Goal: Task Accomplishment & Management: Use online tool/utility

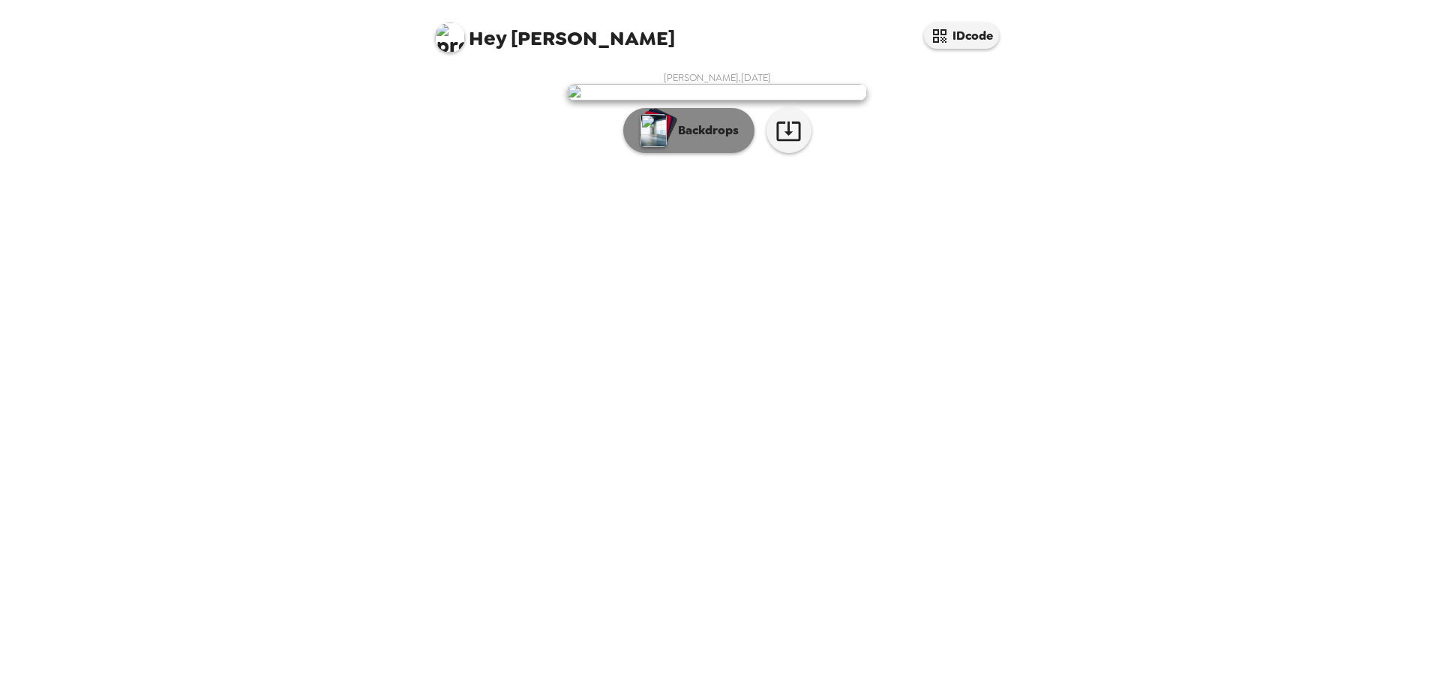
click at [702, 139] on p "Backdrops" at bounding box center [704, 130] width 68 height 18
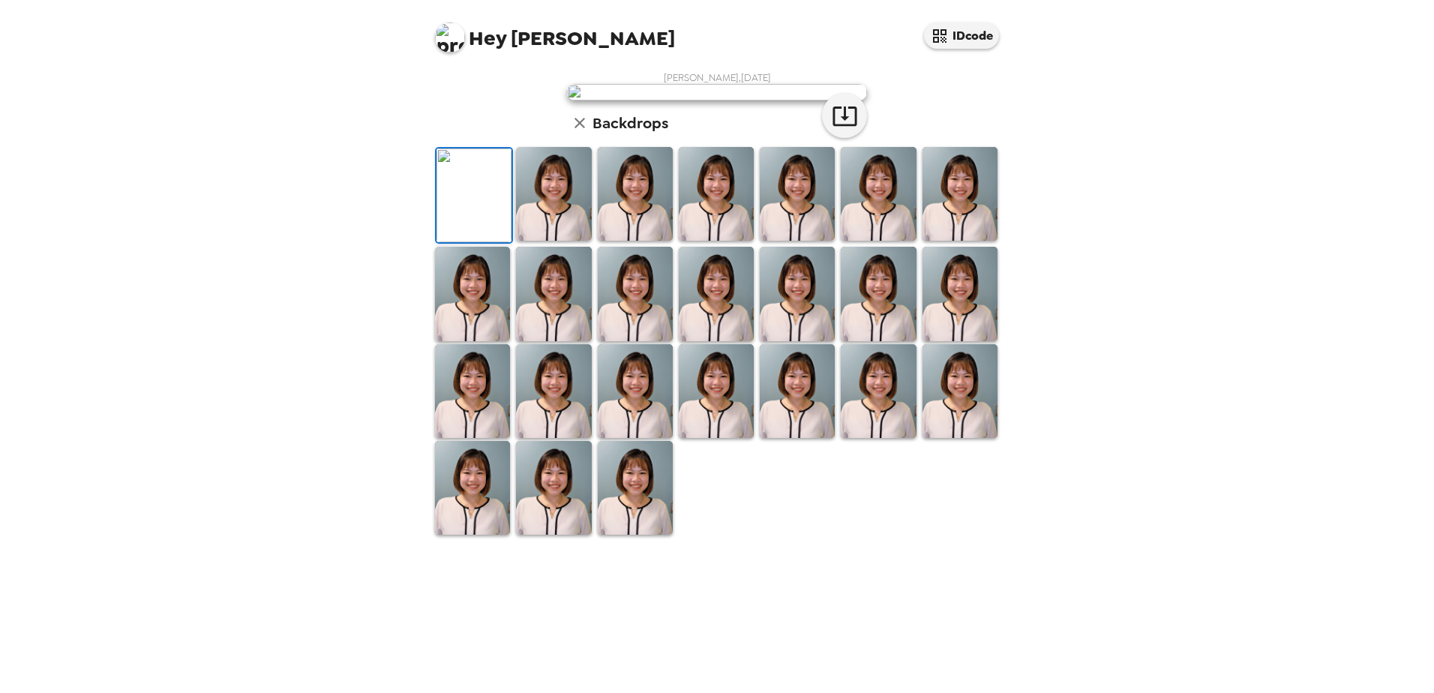
click at [565, 241] on img at bounding box center [553, 194] width 75 height 94
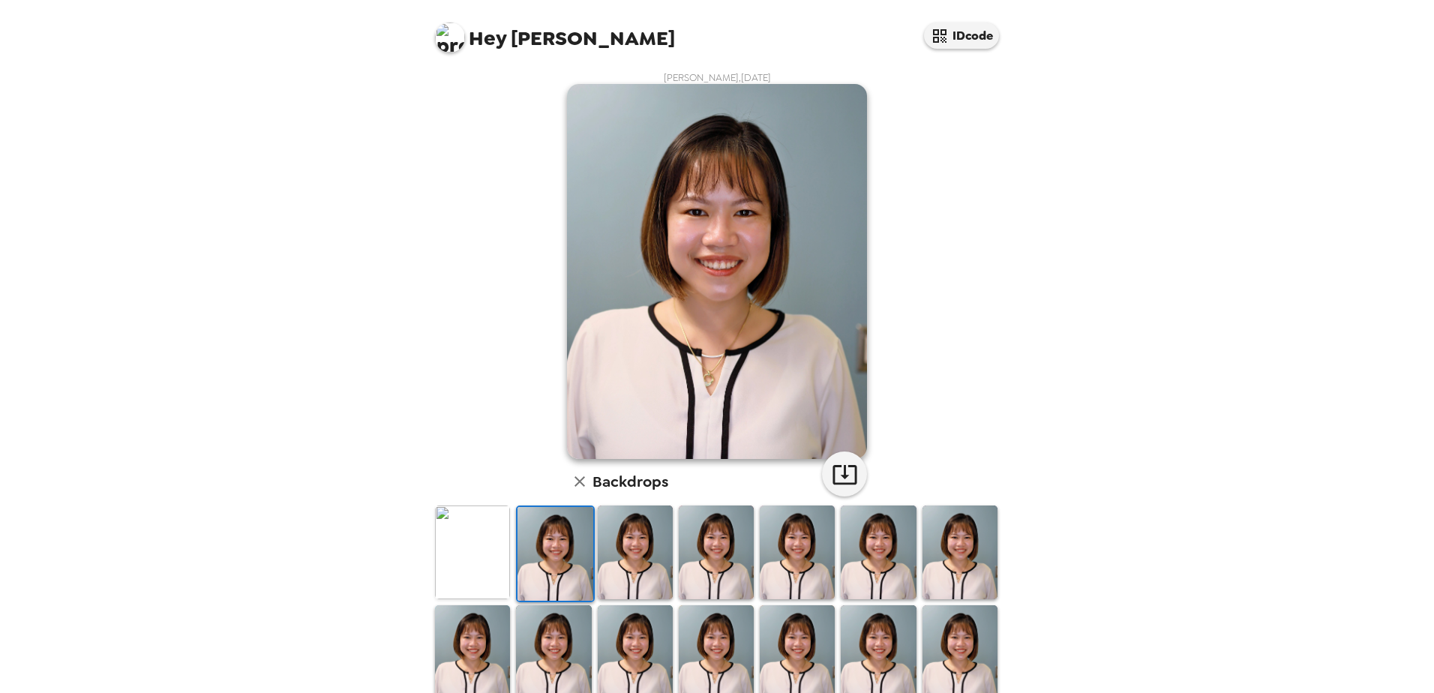
click at [490, 547] on img at bounding box center [472, 552] width 75 height 94
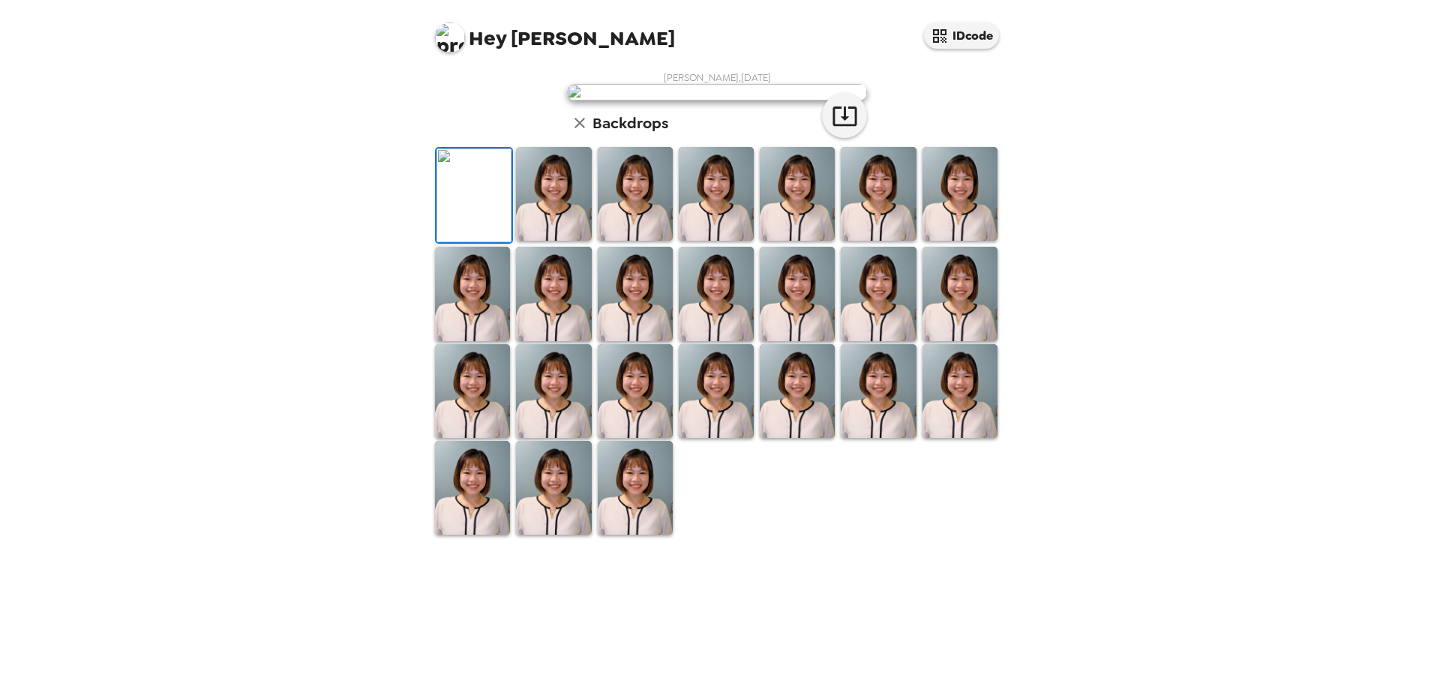
click at [551, 241] on img at bounding box center [553, 194] width 75 height 94
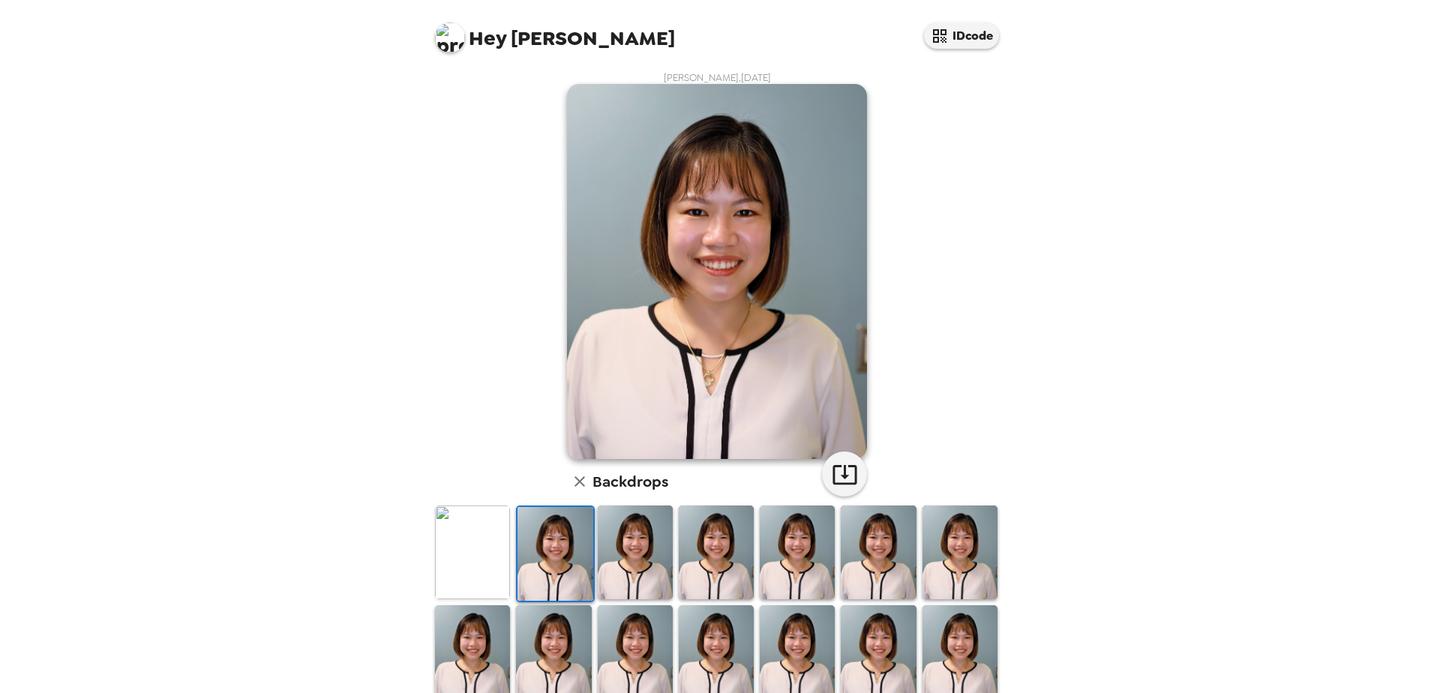
click at [598, 552] on img at bounding box center [635, 552] width 75 height 94
click at [689, 555] on img at bounding box center [716, 552] width 75 height 94
click at [796, 553] on img at bounding box center [797, 552] width 75 height 94
click at [865, 553] on img at bounding box center [878, 552] width 75 height 94
click at [950, 557] on img at bounding box center [959, 552] width 75 height 94
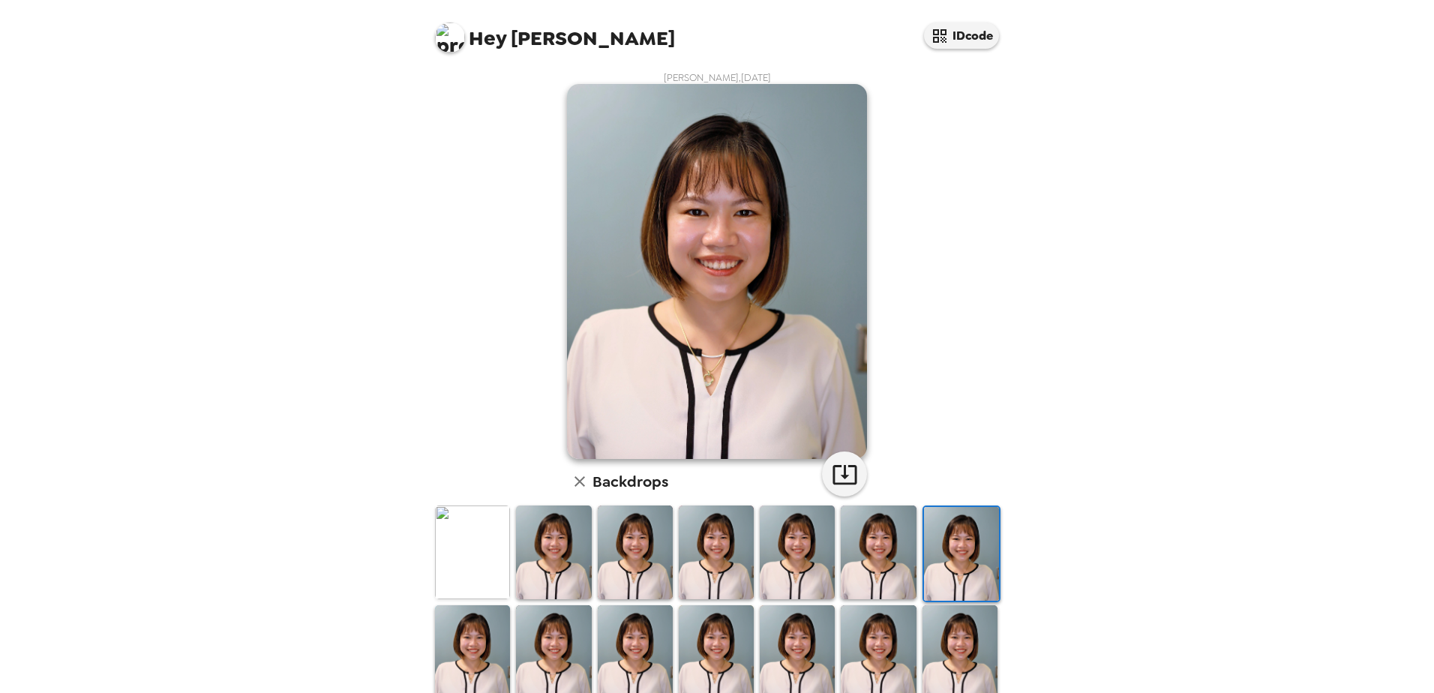
click at [949, 656] on img at bounding box center [959, 652] width 75 height 94
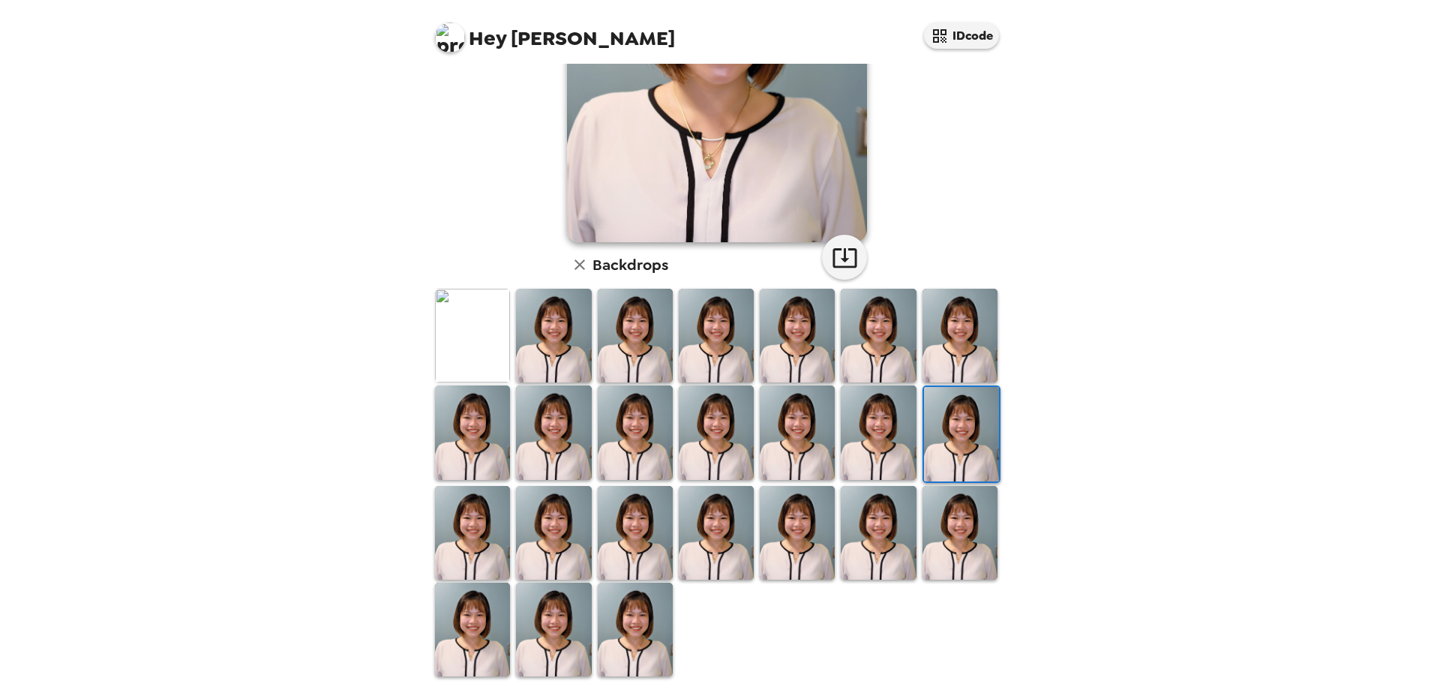
click at [691, 538] on img at bounding box center [716, 533] width 75 height 94
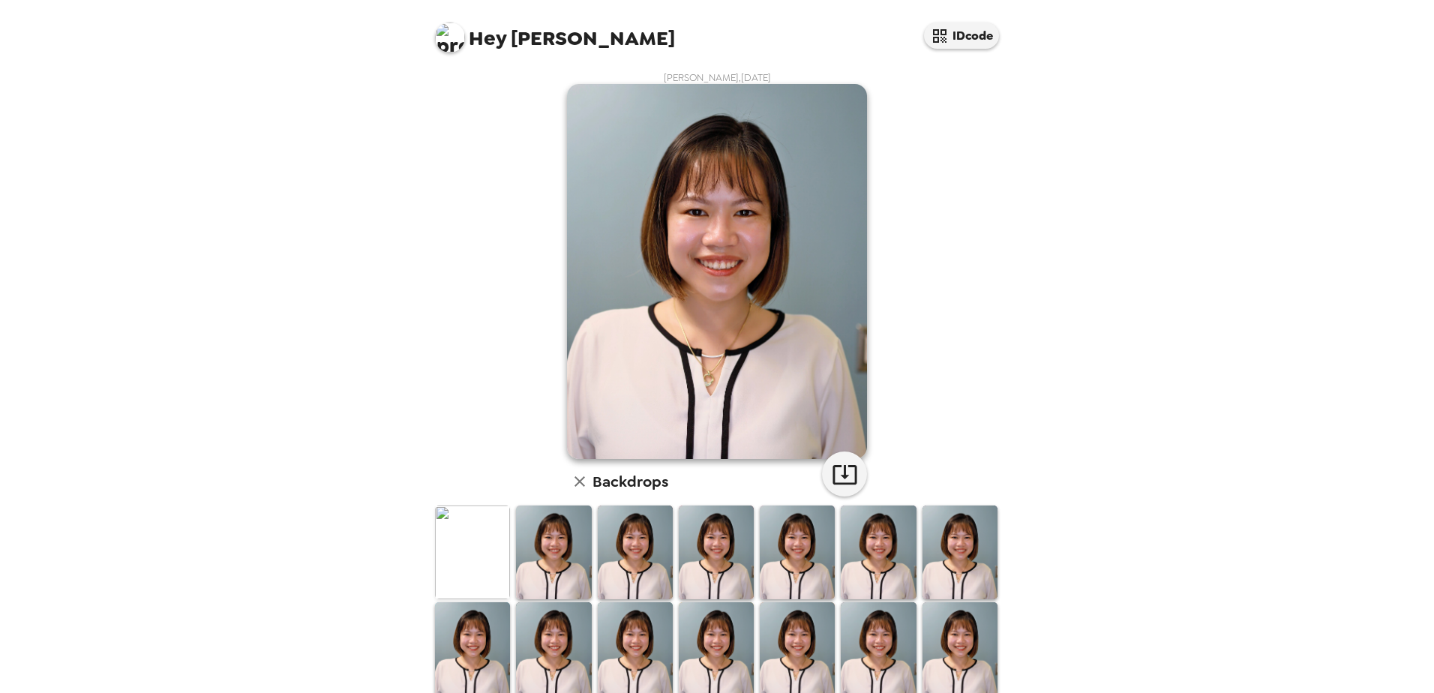
click at [574, 479] on icon "button" at bounding box center [579, 481] width 10 height 10
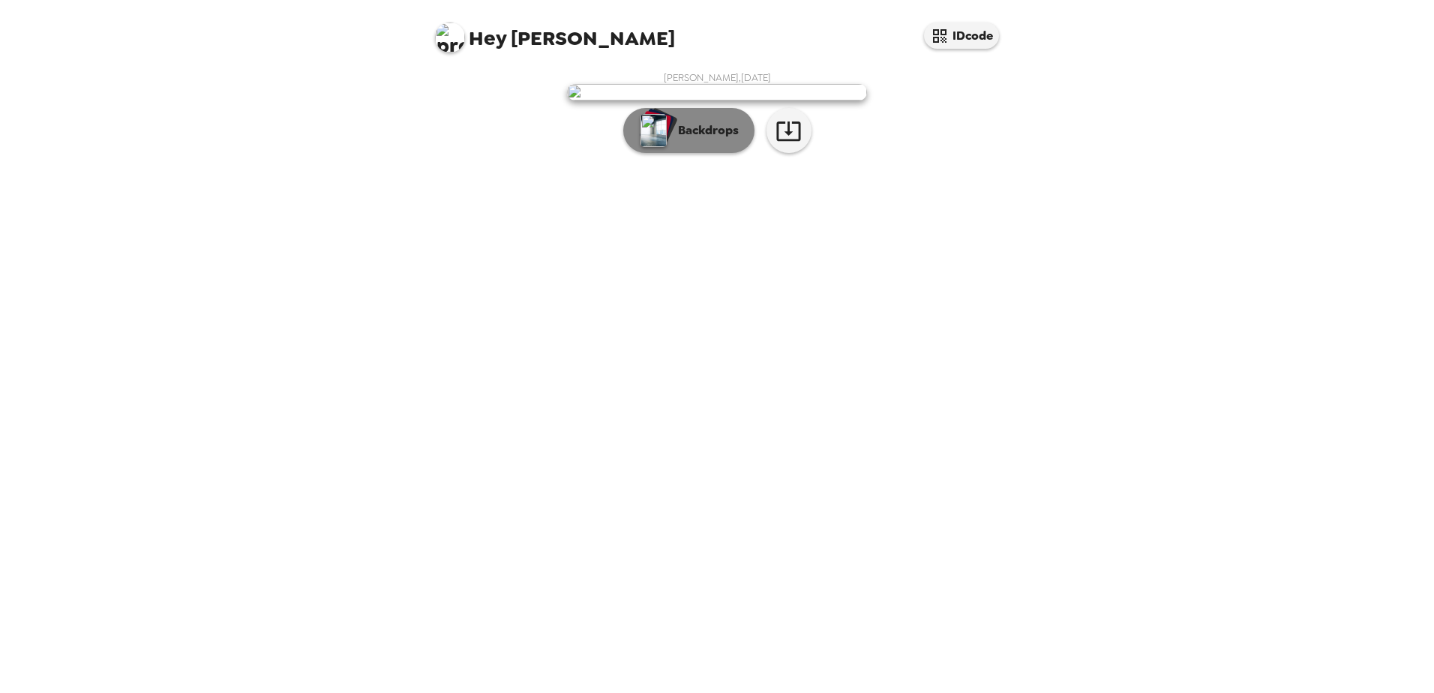
click at [678, 139] on p "Backdrops" at bounding box center [704, 130] width 68 height 18
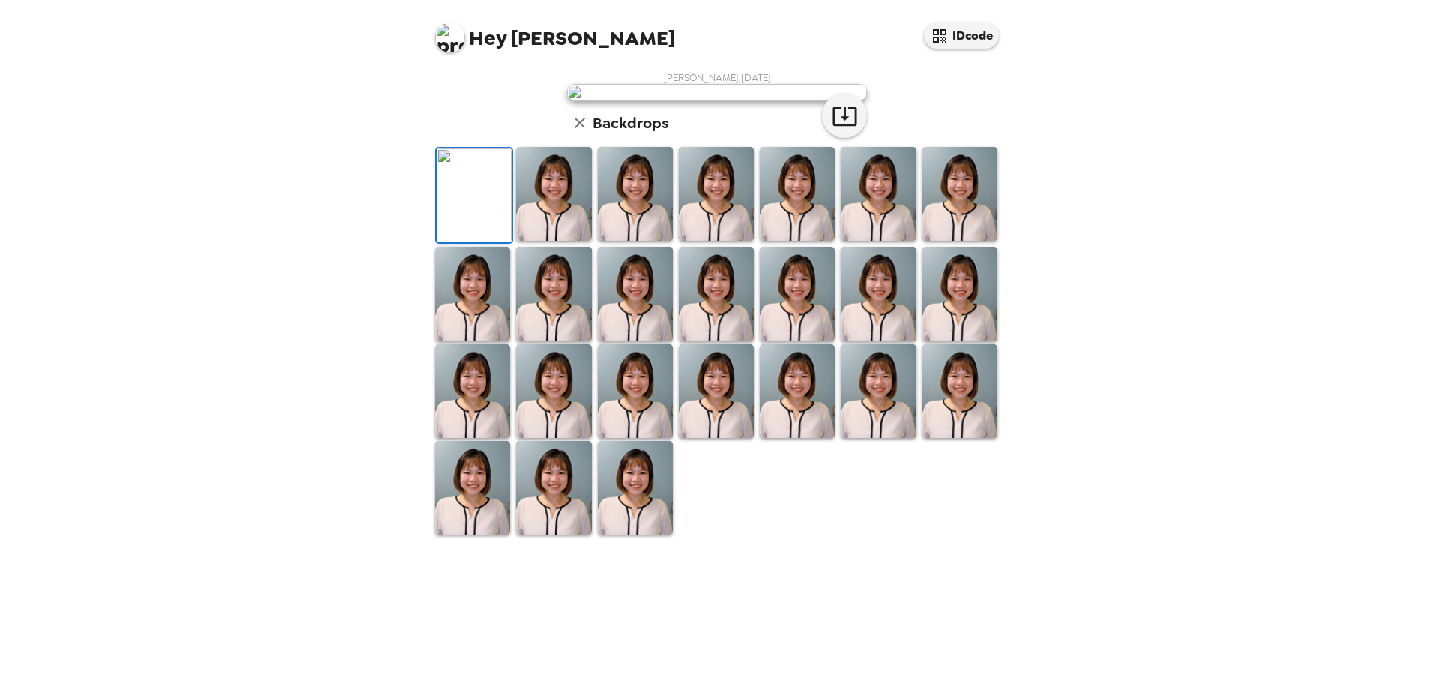
click at [609, 535] on img at bounding box center [635, 488] width 75 height 94
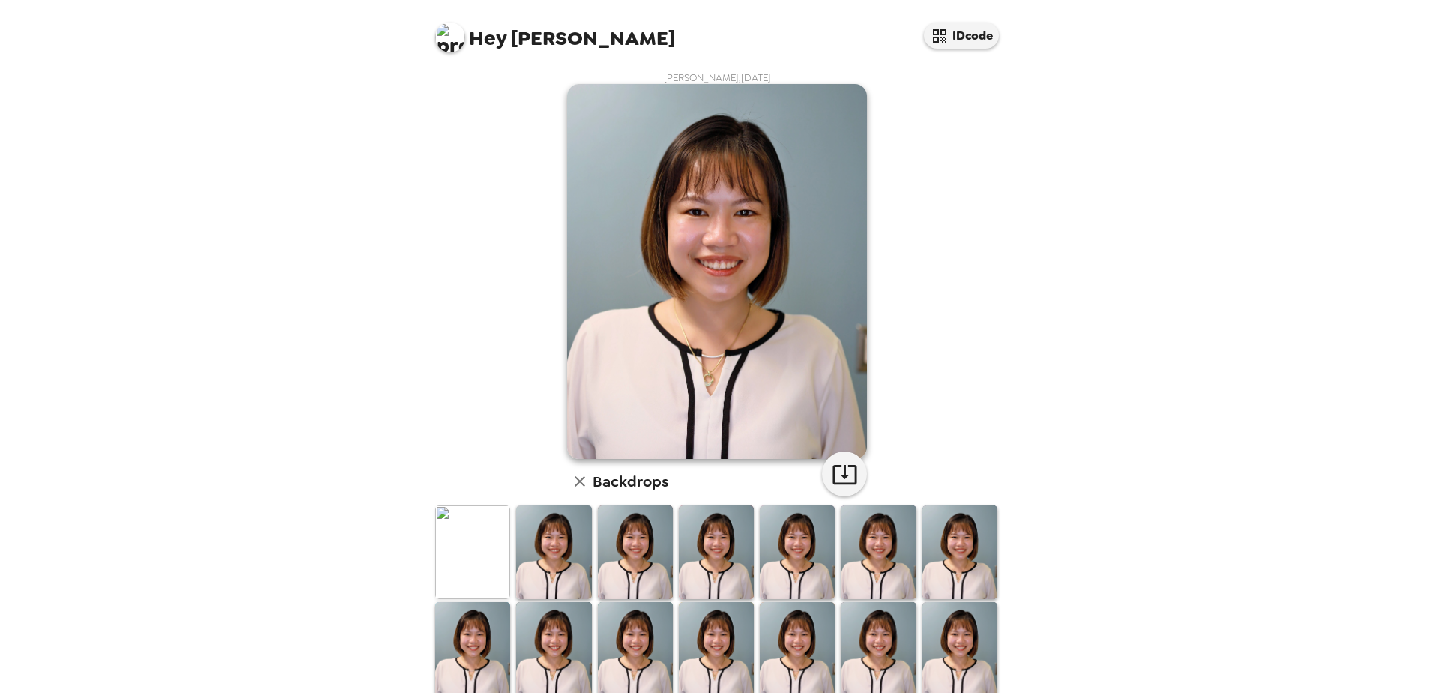
click at [619, 478] on h6 "Backdrops" at bounding box center [630, 481] width 76 height 24
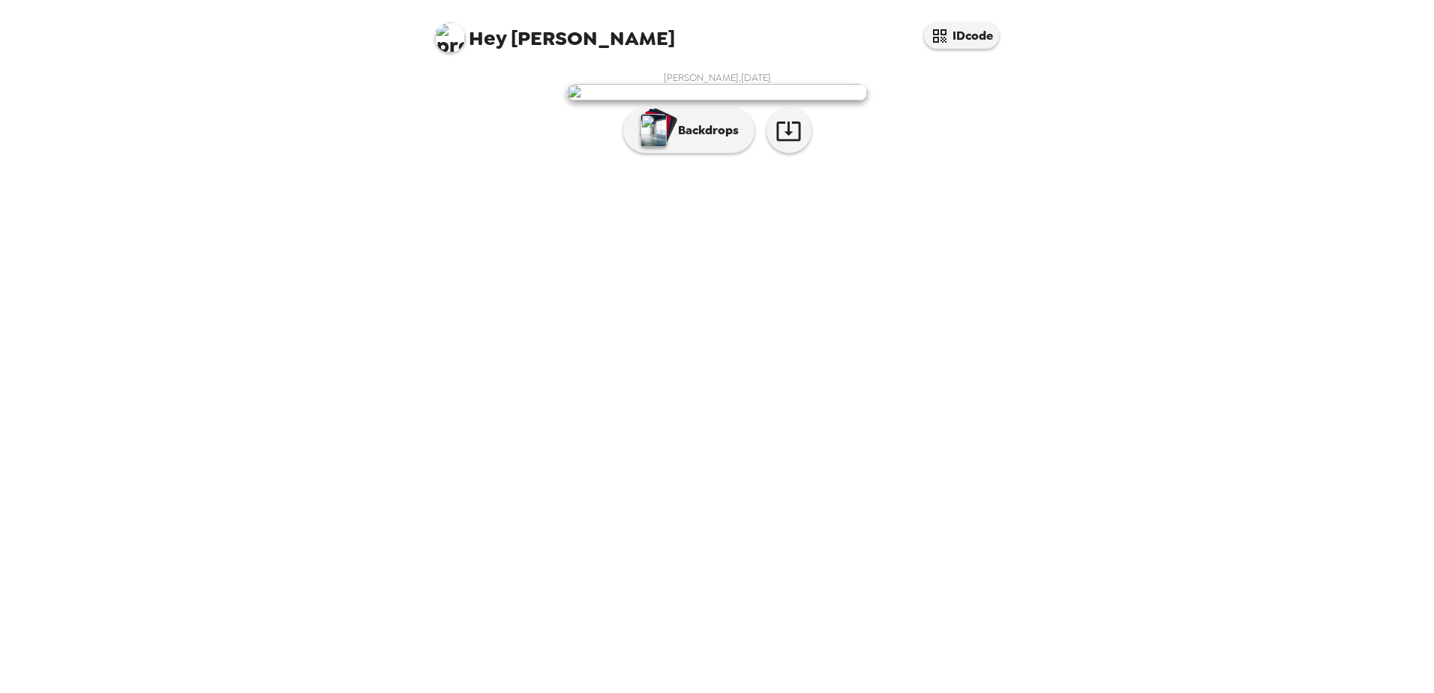
click at [712, 100] on img at bounding box center [717, 92] width 300 height 16
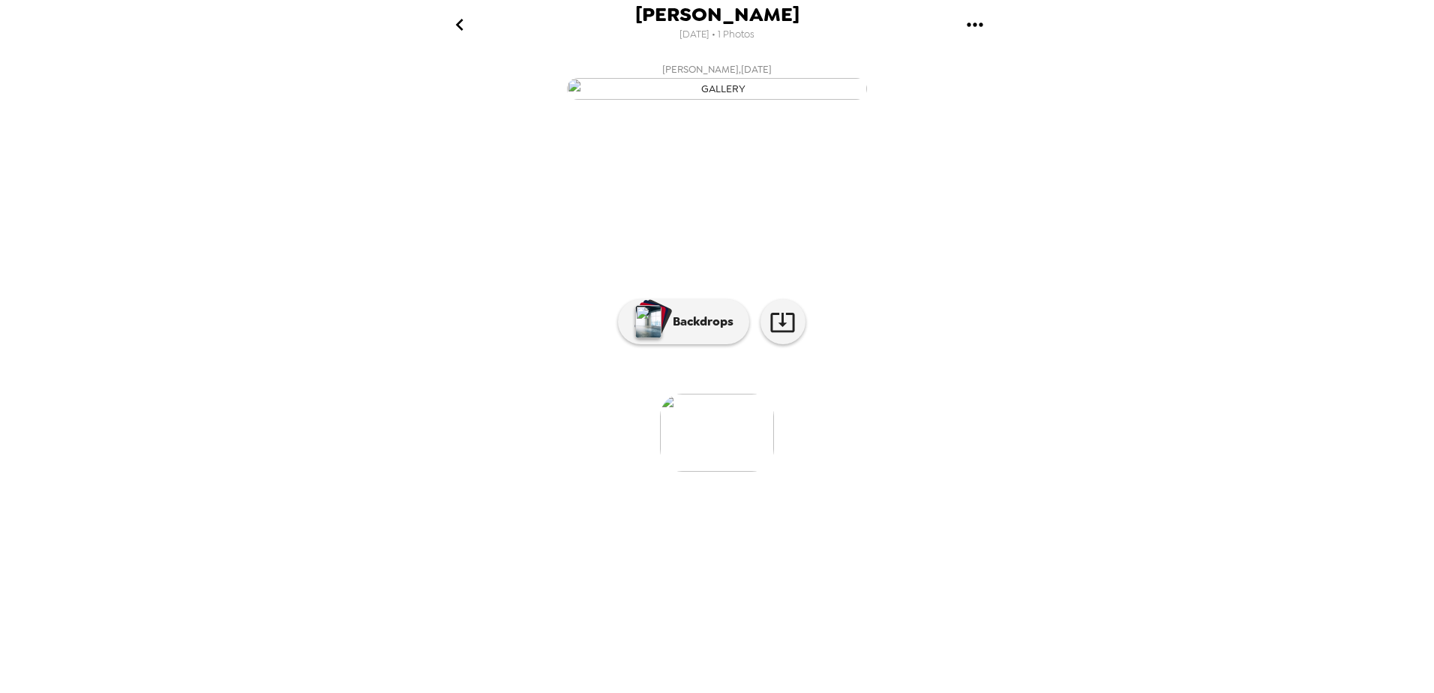
click at [725, 472] on img at bounding box center [717, 433] width 114 height 78
click at [655, 338] on img "button" at bounding box center [648, 321] width 26 height 33
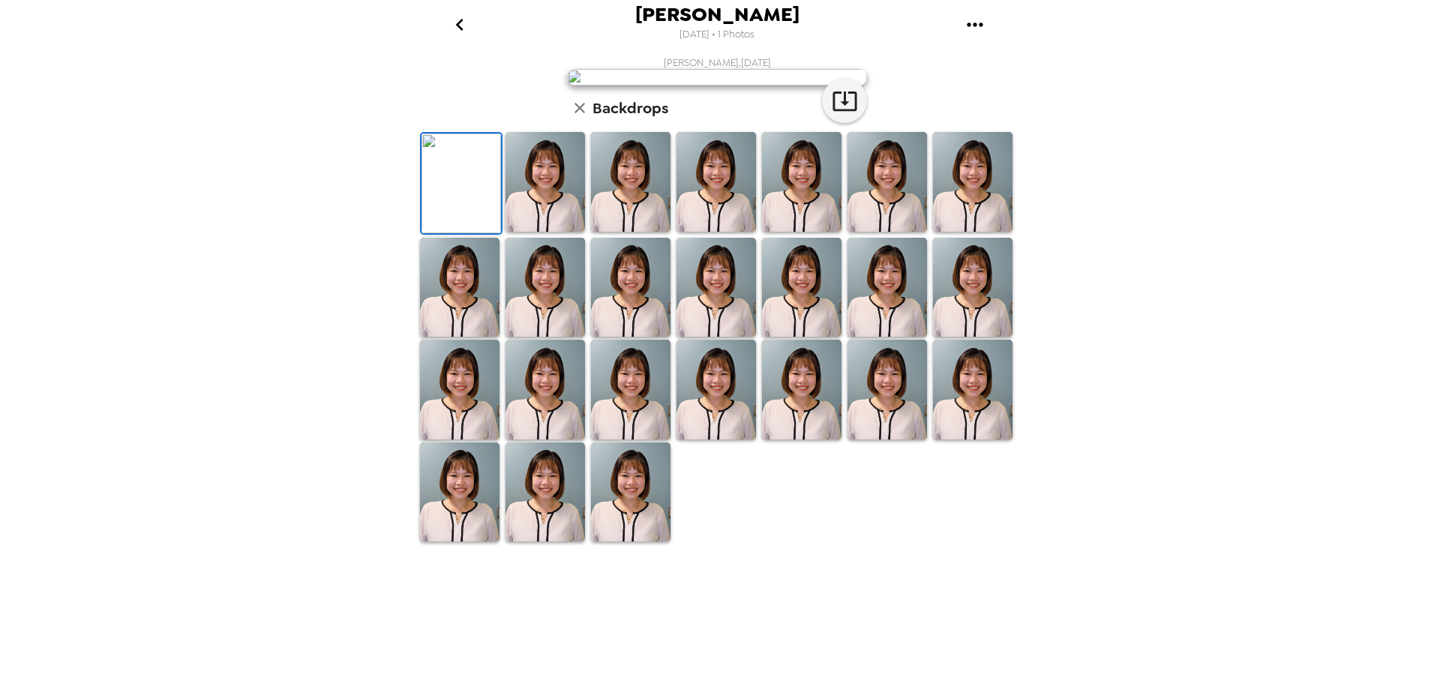
click at [911, 232] on img at bounding box center [886, 182] width 79 height 100
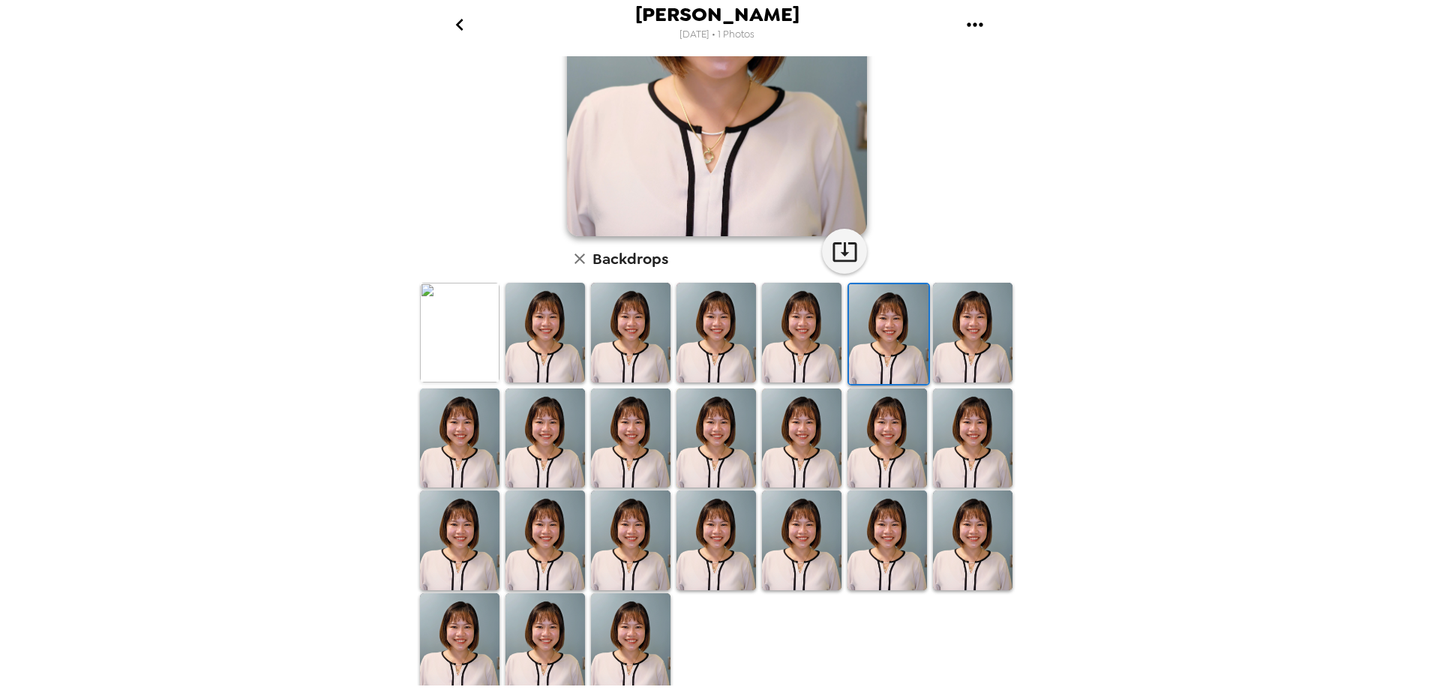
click at [933, 527] on img at bounding box center [972, 540] width 79 height 100
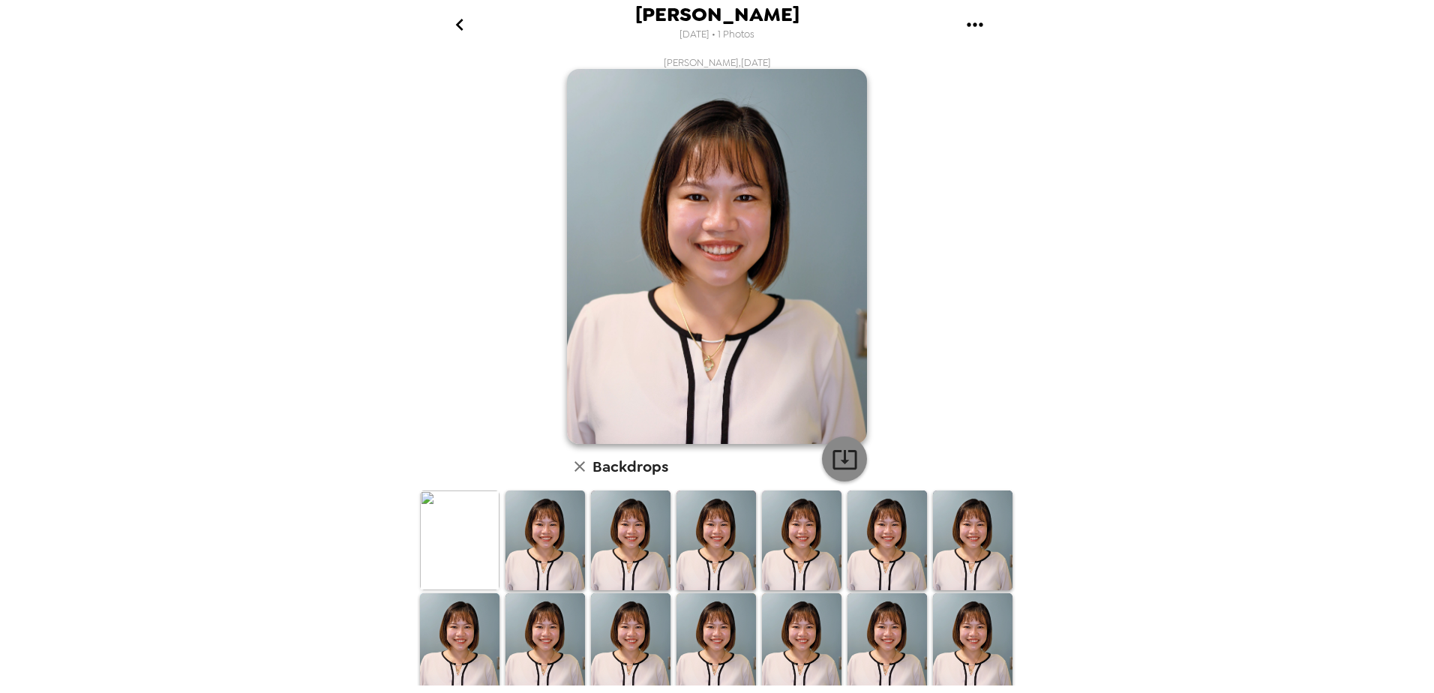
click at [835, 463] on icon "button" at bounding box center [845, 459] width 26 height 26
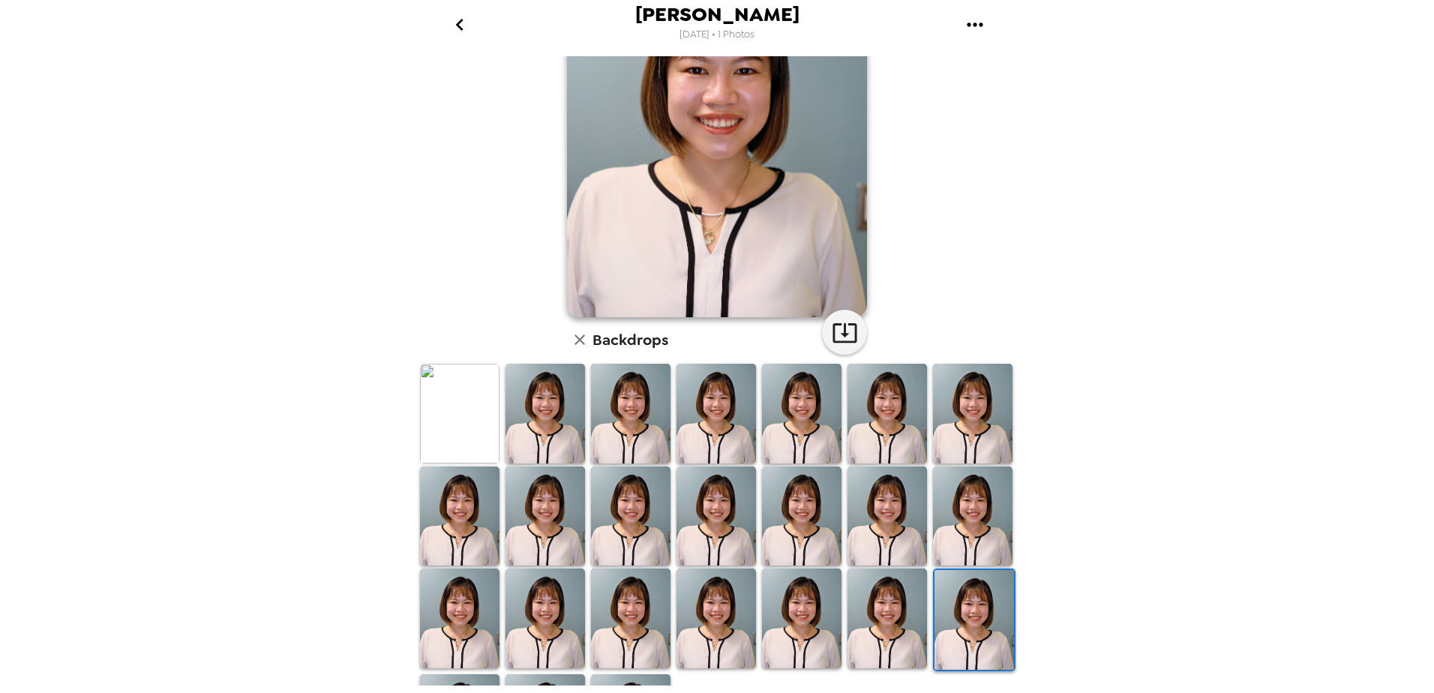
scroll to position [208, 0]
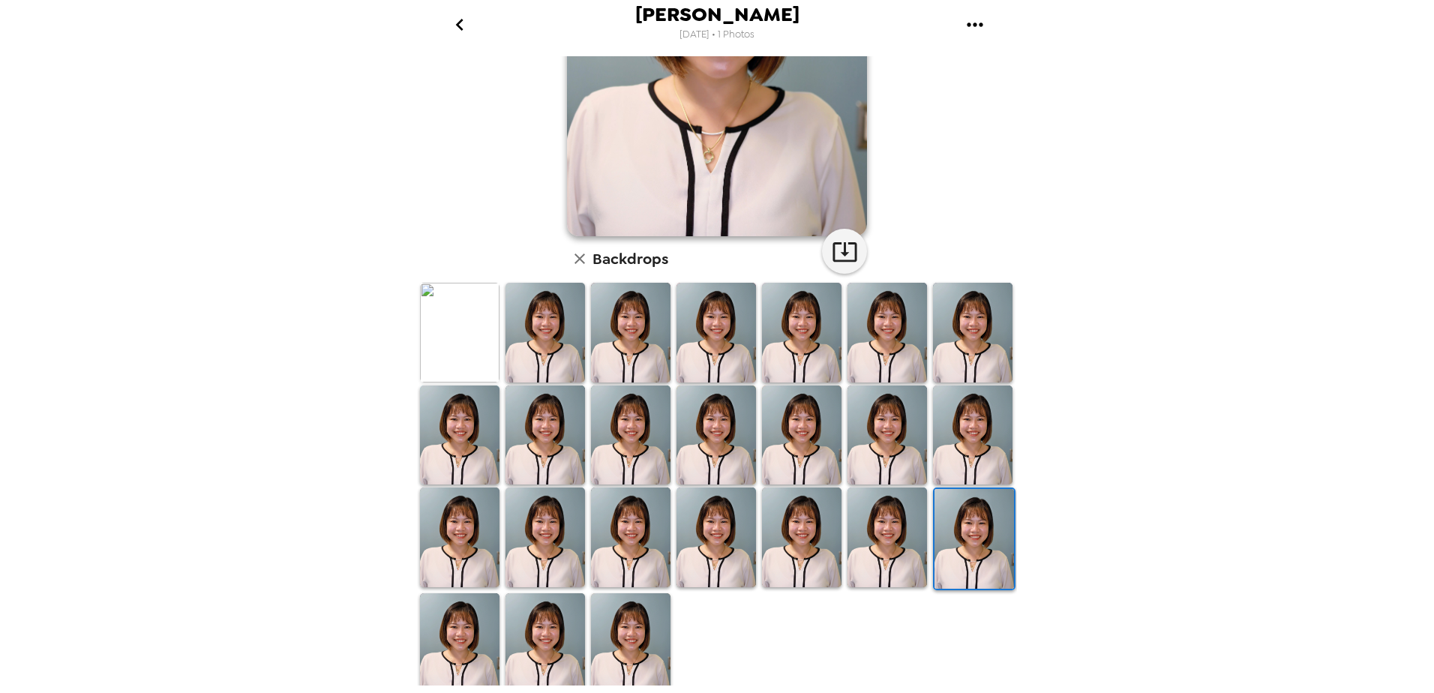
click at [236, 289] on div "[PERSON_NAME] [DATE] • 1 Photos [PERSON_NAME] , [DATE] Backdrops" at bounding box center [717, 346] width 1434 height 693
click at [451, 348] on img at bounding box center [459, 333] width 79 height 100
click at [550, 409] on img at bounding box center [544, 435] width 79 height 100
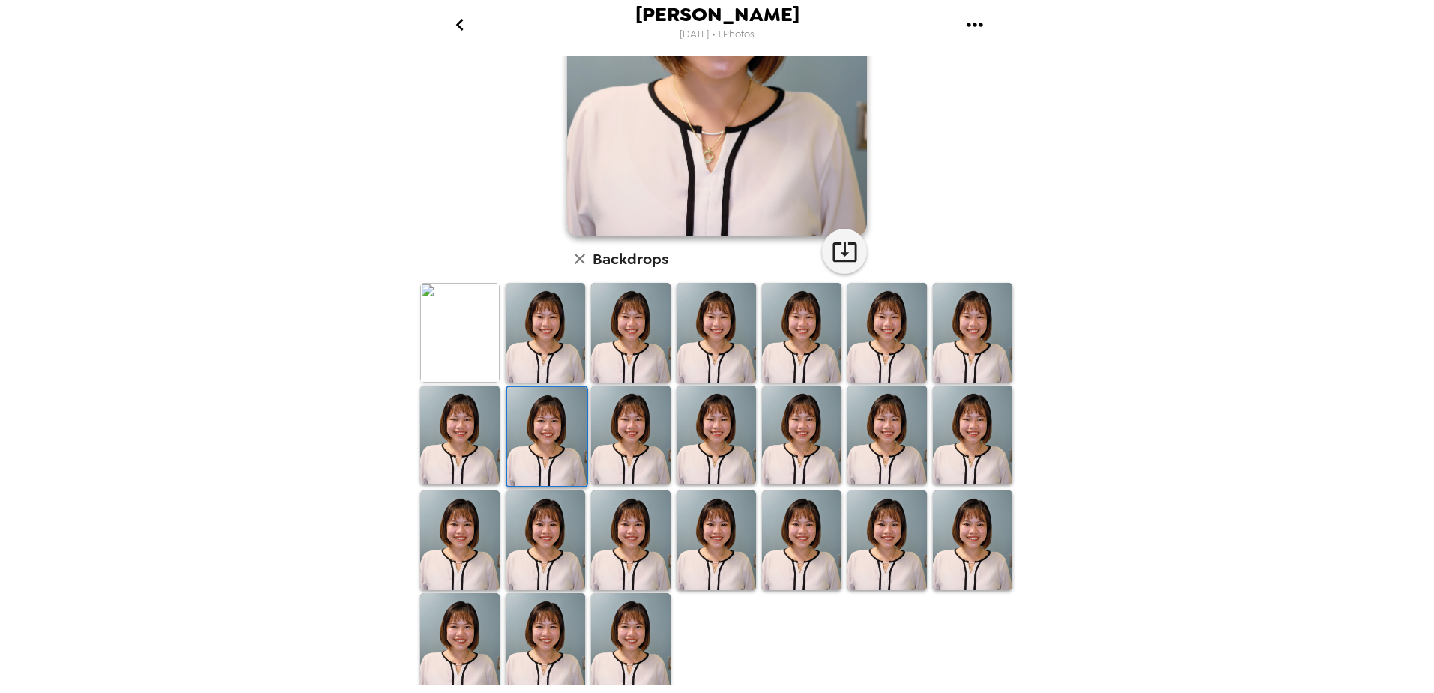
click at [1201, 258] on div "[PERSON_NAME] [DATE] • 1 Photos [PERSON_NAME] , [DATE] Backdrops" at bounding box center [717, 346] width 1434 height 693
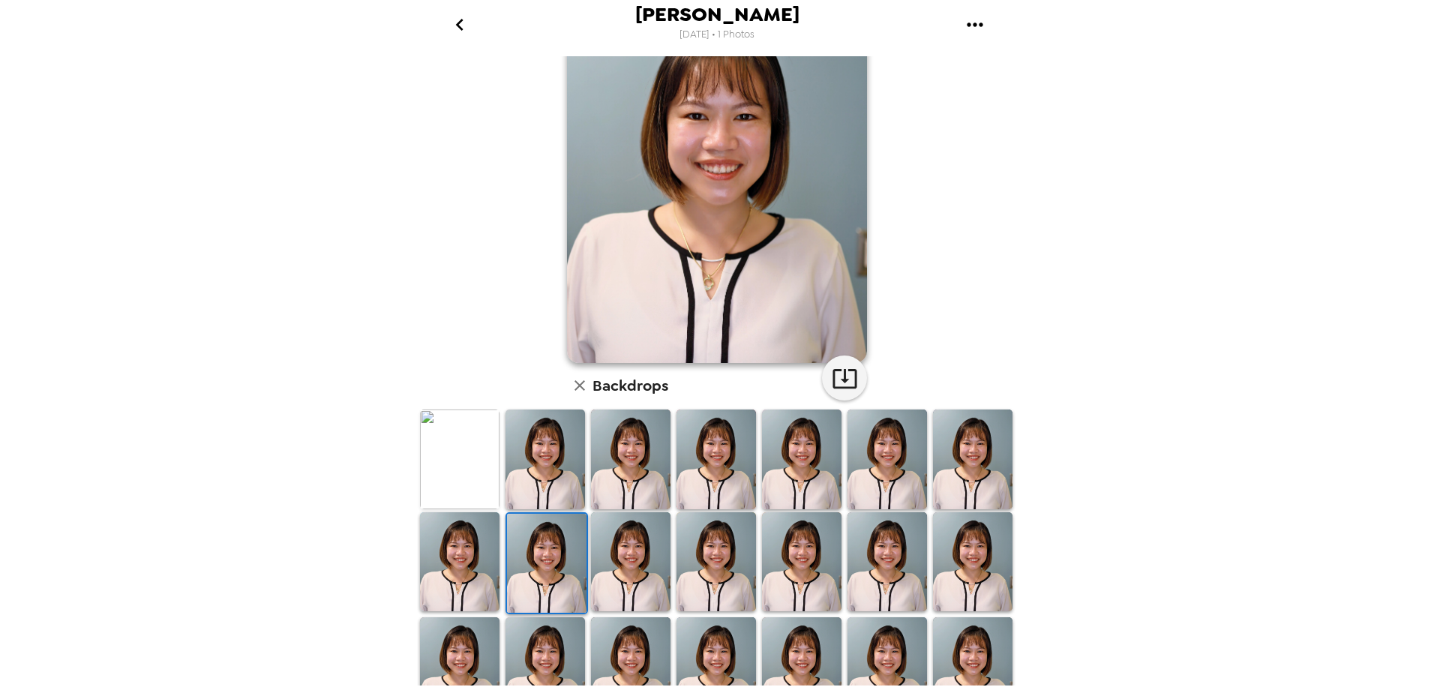
scroll to position [0, 0]
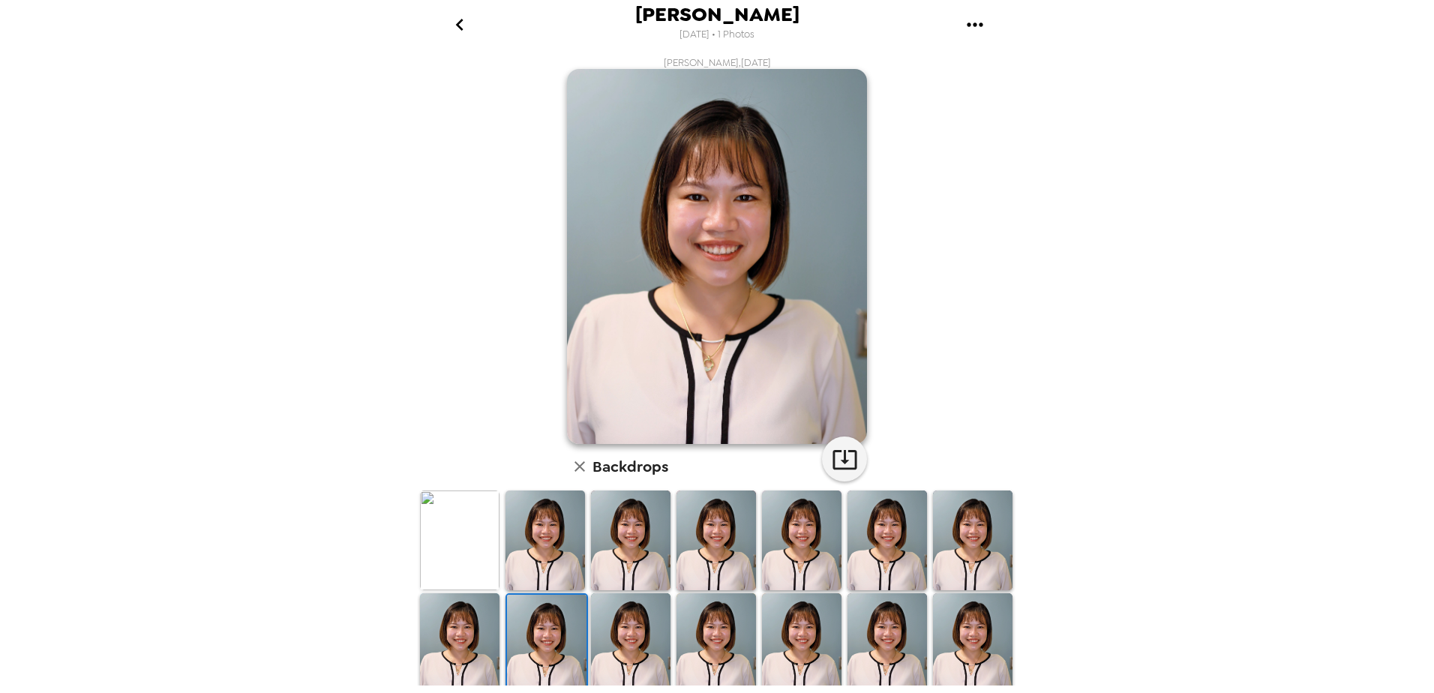
click at [454, 25] on icon "go back" at bounding box center [460, 25] width 24 height 24
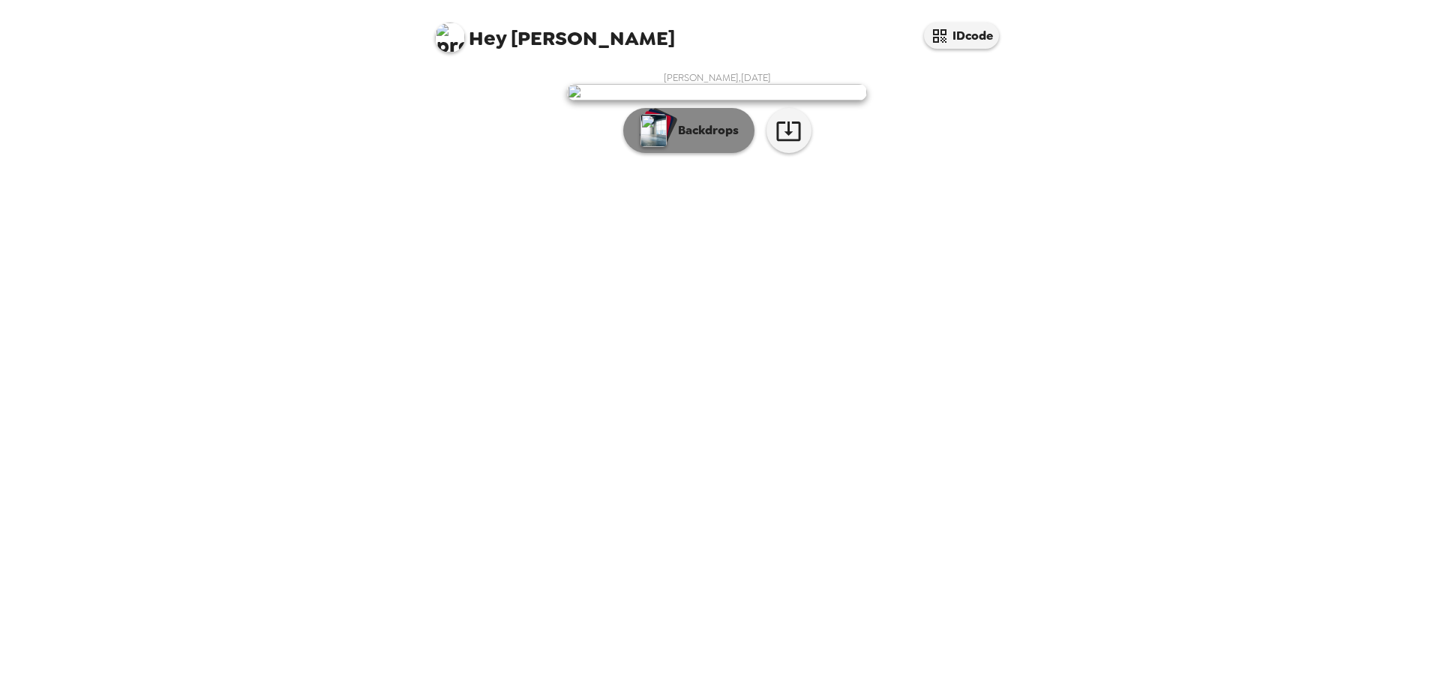
click at [658, 147] on img "button" at bounding box center [653, 130] width 26 height 33
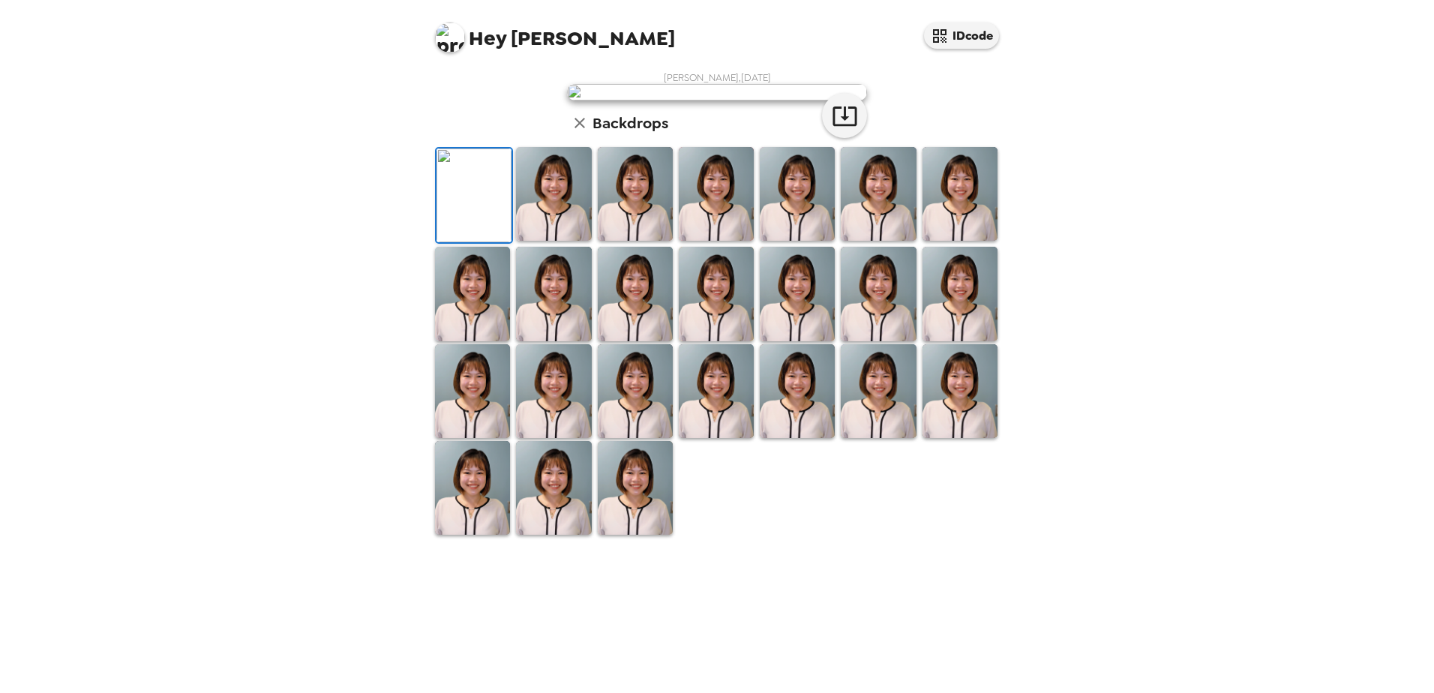
scroll to position [217, 0]
click at [857, 438] on img at bounding box center [878, 391] width 75 height 94
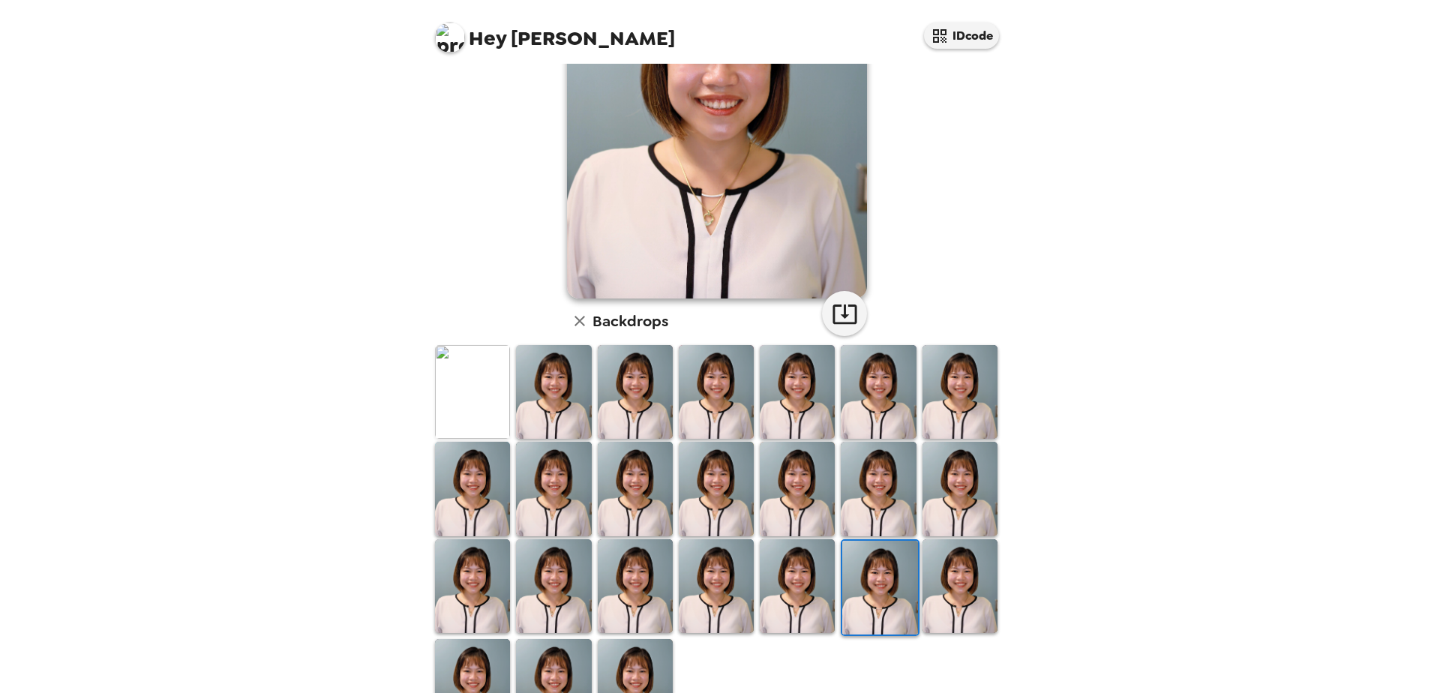
scroll to position [0, 0]
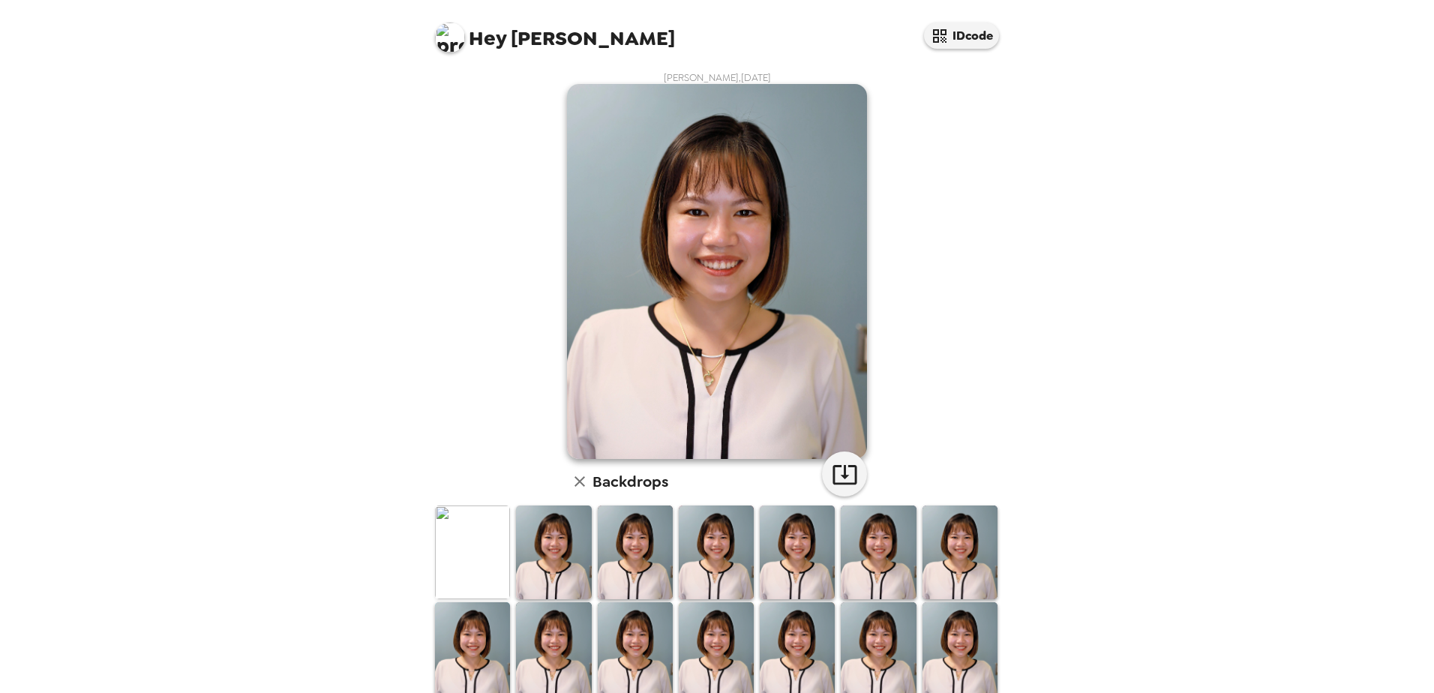
click at [694, 165] on img at bounding box center [717, 271] width 300 height 375
click at [726, 223] on img at bounding box center [717, 271] width 300 height 375
click at [728, 229] on img at bounding box center [717, 271] width 300 height 375
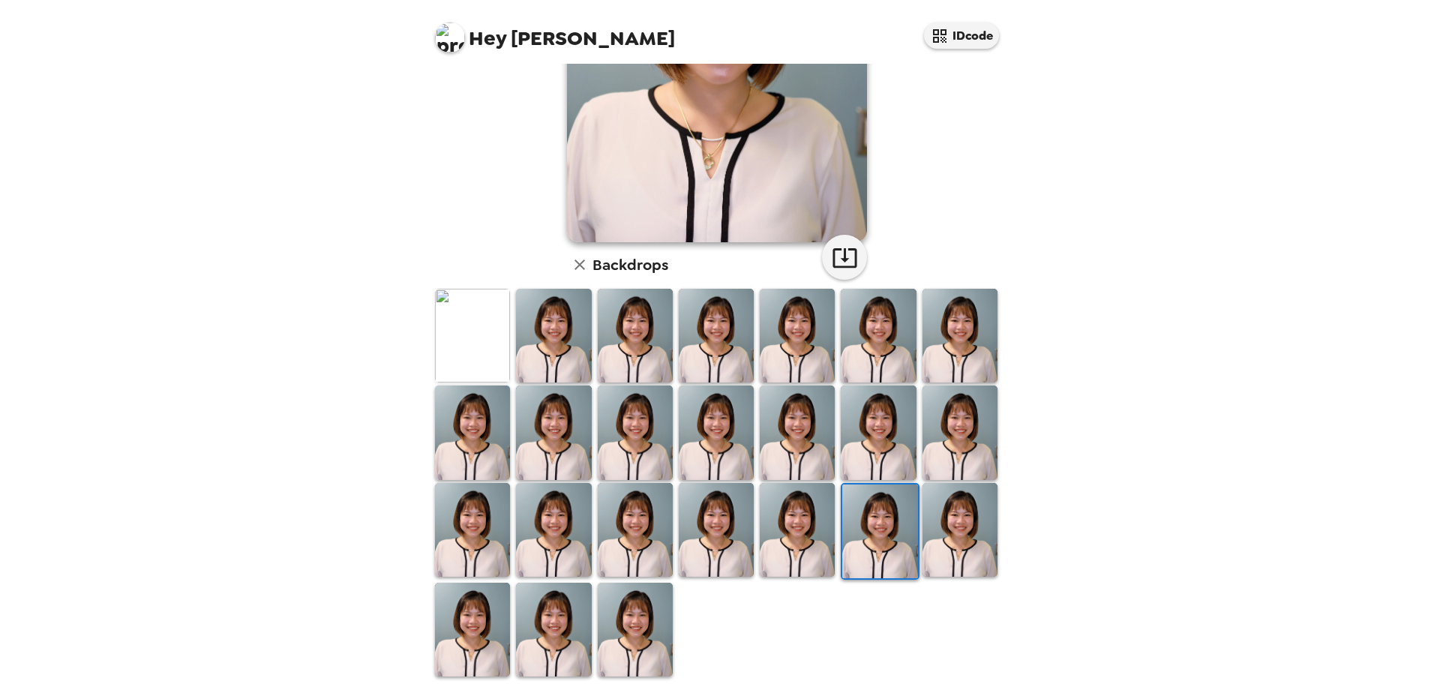
click at [633, 622] on img at bounding box center [635, 630] width 75 height 94
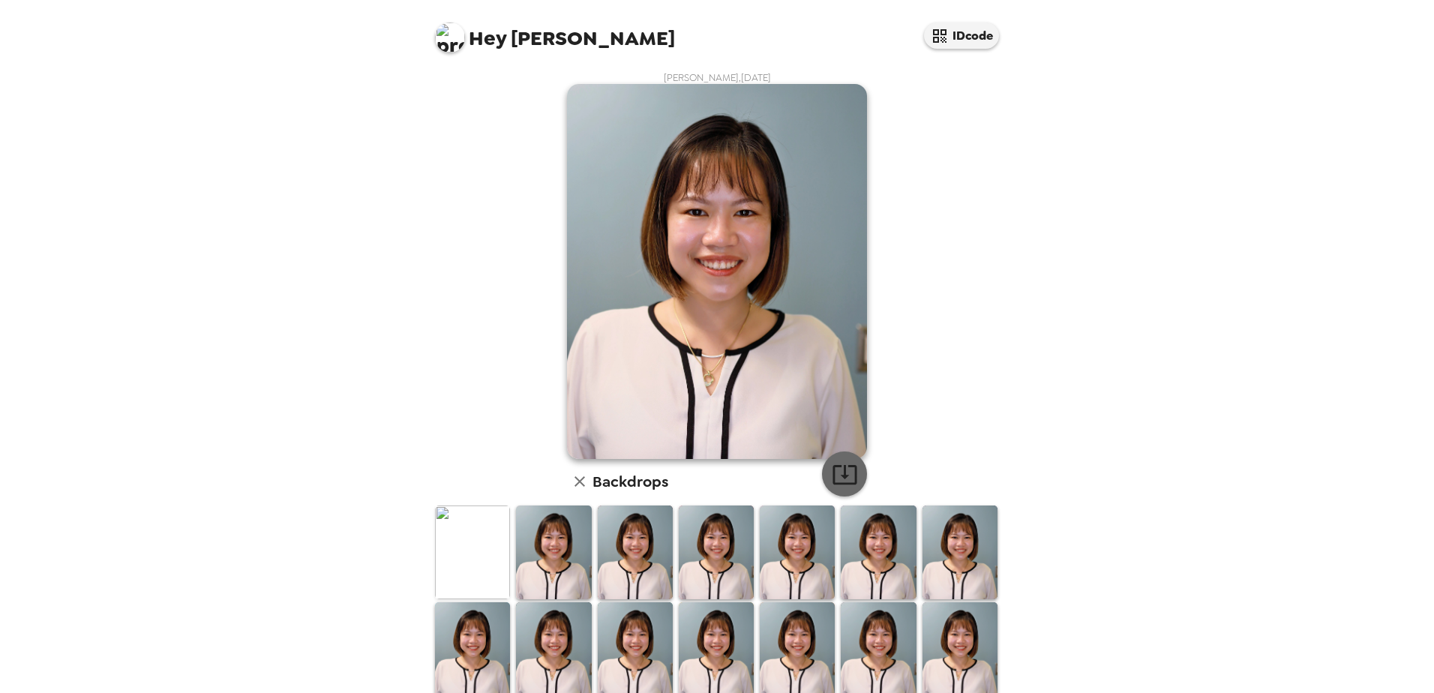
click at [832, 476] on icon "button" at bounding box center [845, 474] width 26 height 26
click at [708, 274] on img at bounding box center [717, 271] width 300 height 375
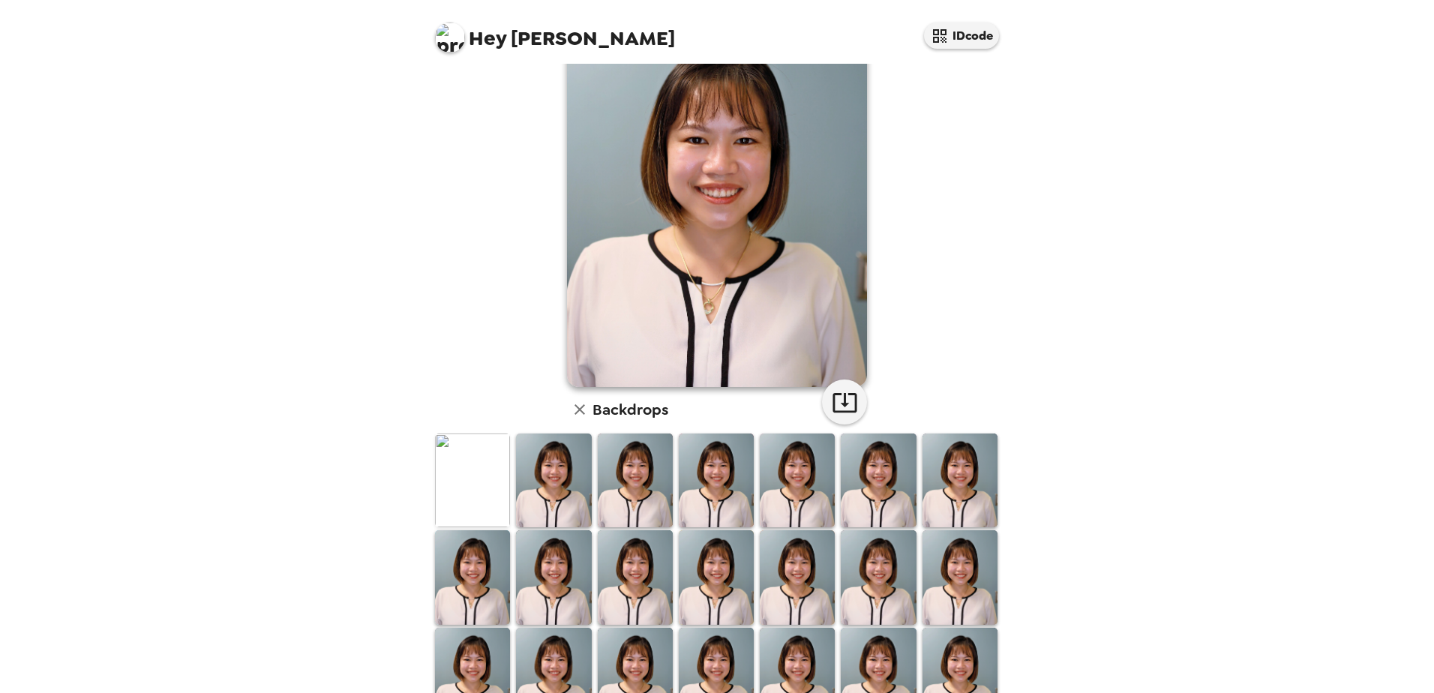
scroll to position [217, 0]
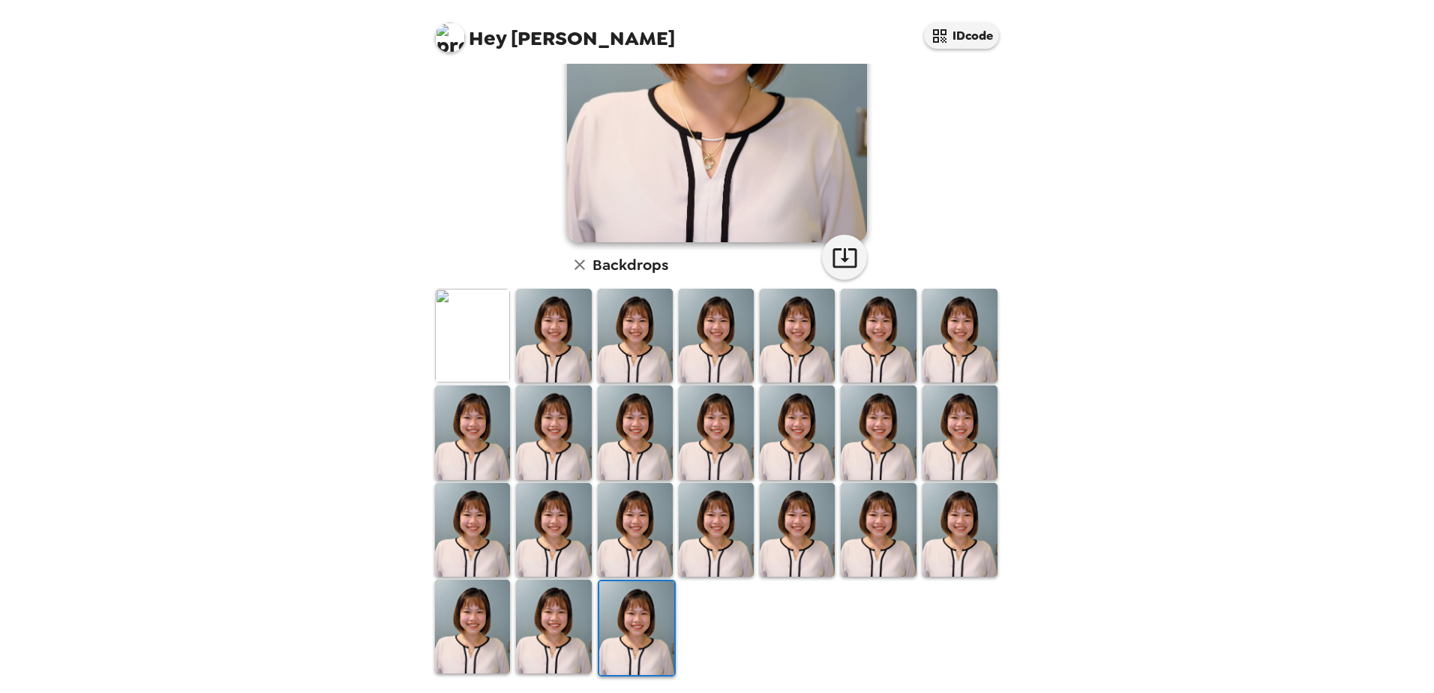
click at [619, 265] on h6 "Backdrops" at bounding box center [630, 265] width 76 height 24
click at [784, 424] on img at bounding box center [797, 432] width 75 height 94
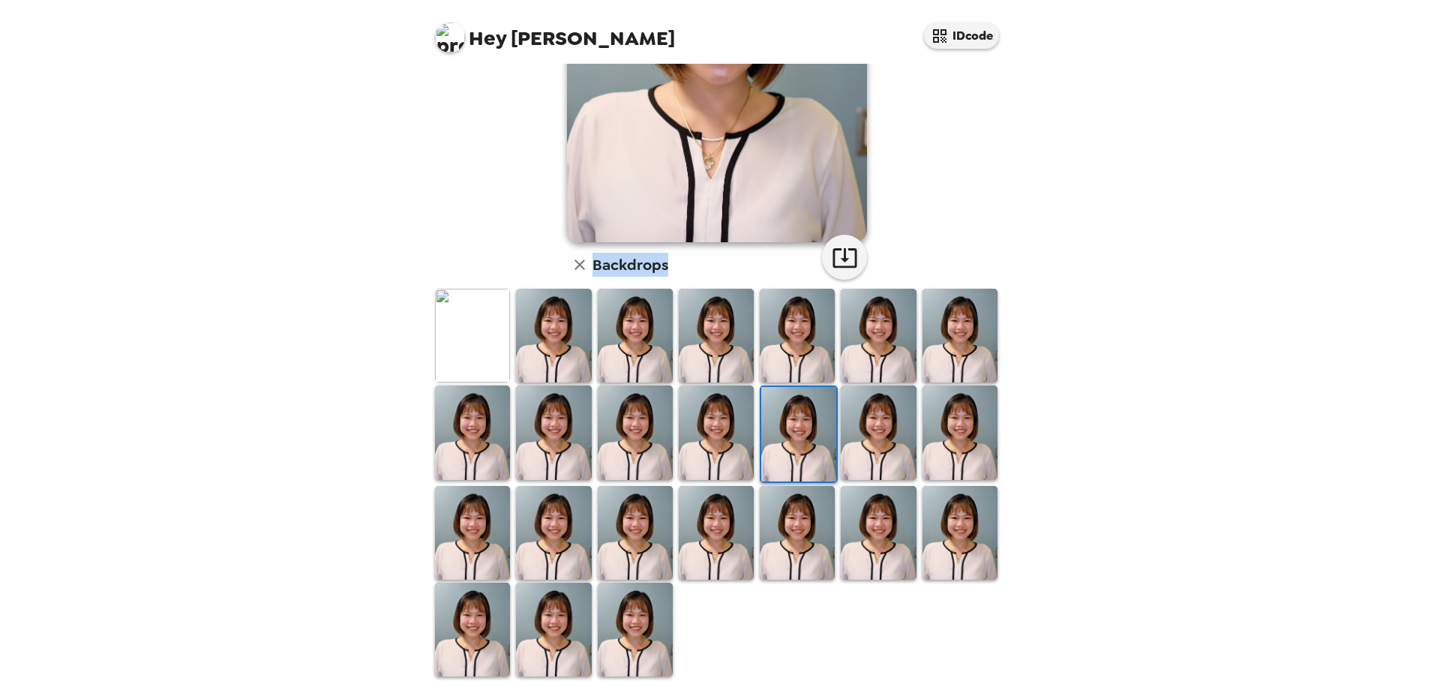
click at [719, 438] on img at bounding box center [716, 432] width 75 height 94
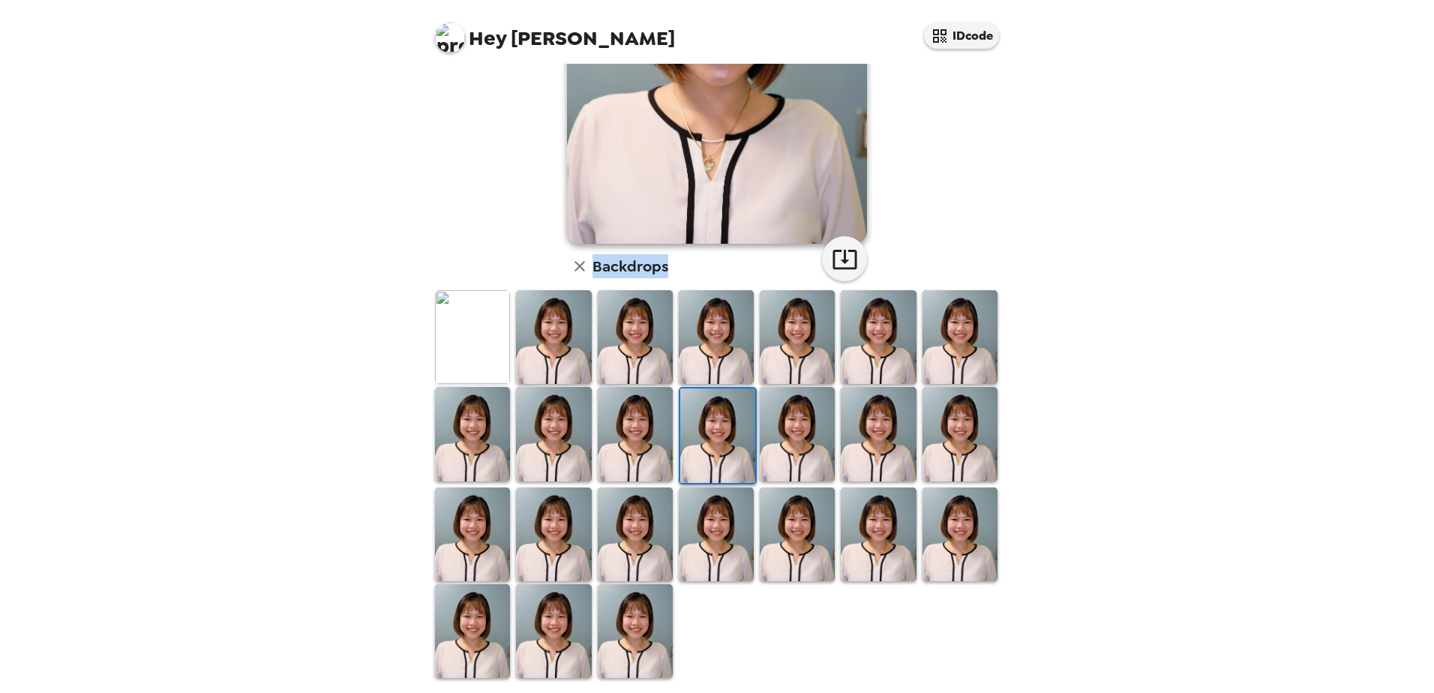
drag, startPoint x: 625, startPoint y: 442, endPoint x: 600, endPoint y: 445, distance: 24.9
click at [625, 442] on img at bounding box center [635, 434] width 75 height 94
click at [550, 436] on img at bounding box center [553, 434] width 75 height 94
click at [463, 433] on img at bounding box center [472, 434] width 75 height 94
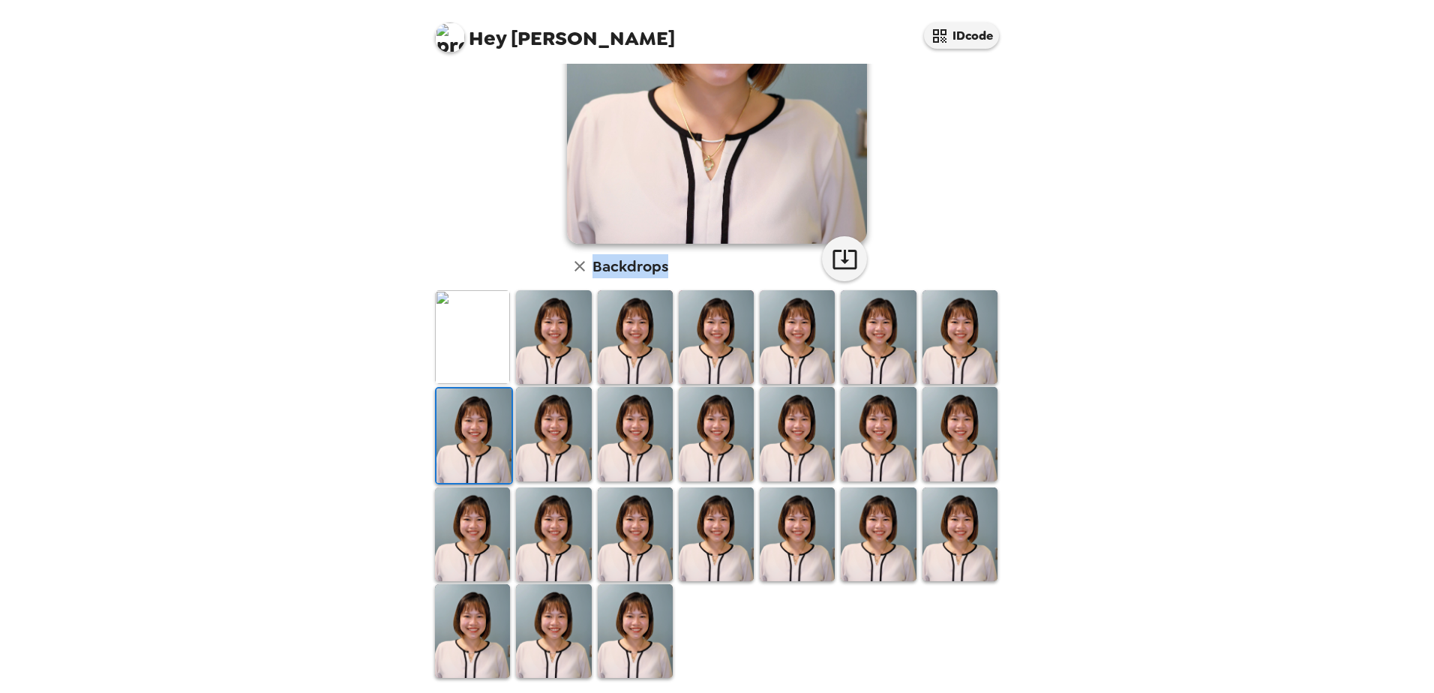
click at [448, 43] on img at bounding box center [450, 37] width 30 height 30
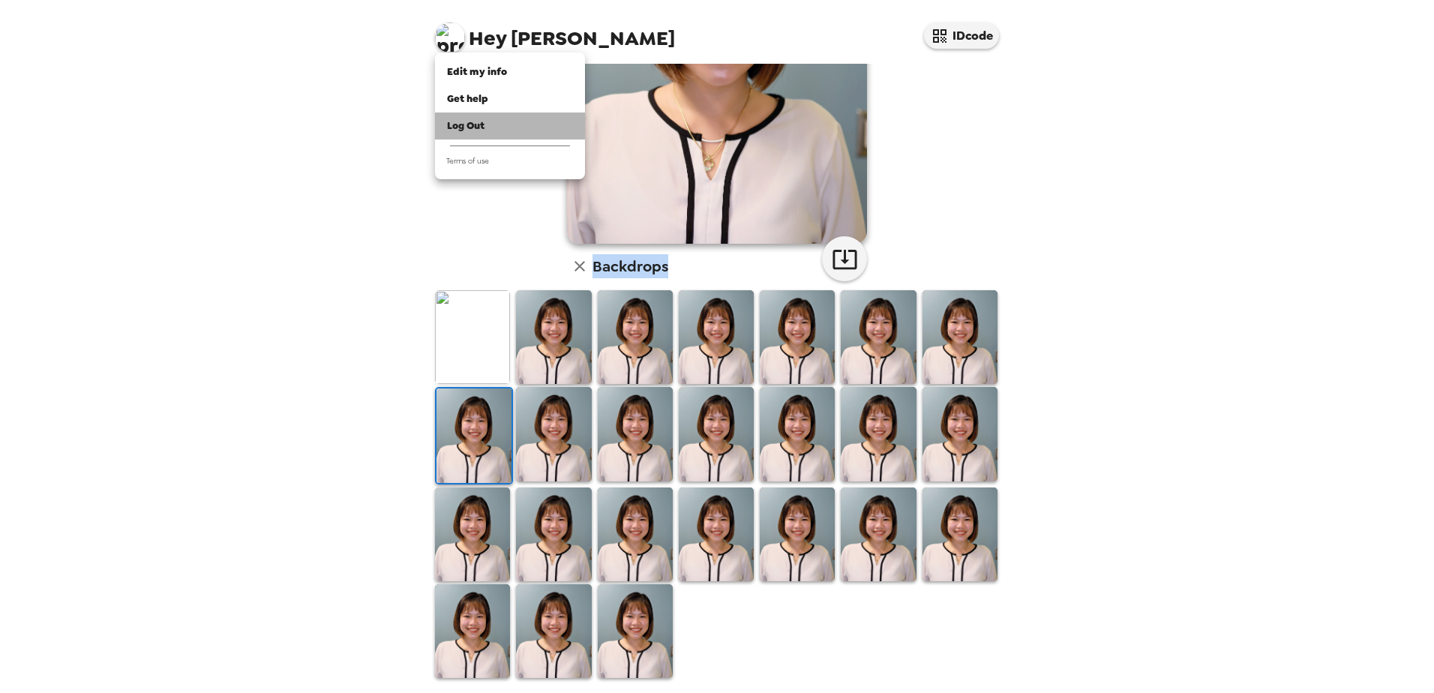
click at [499, 120] on div "Log Out" at bounding box center [510, 125] width 126 height 15
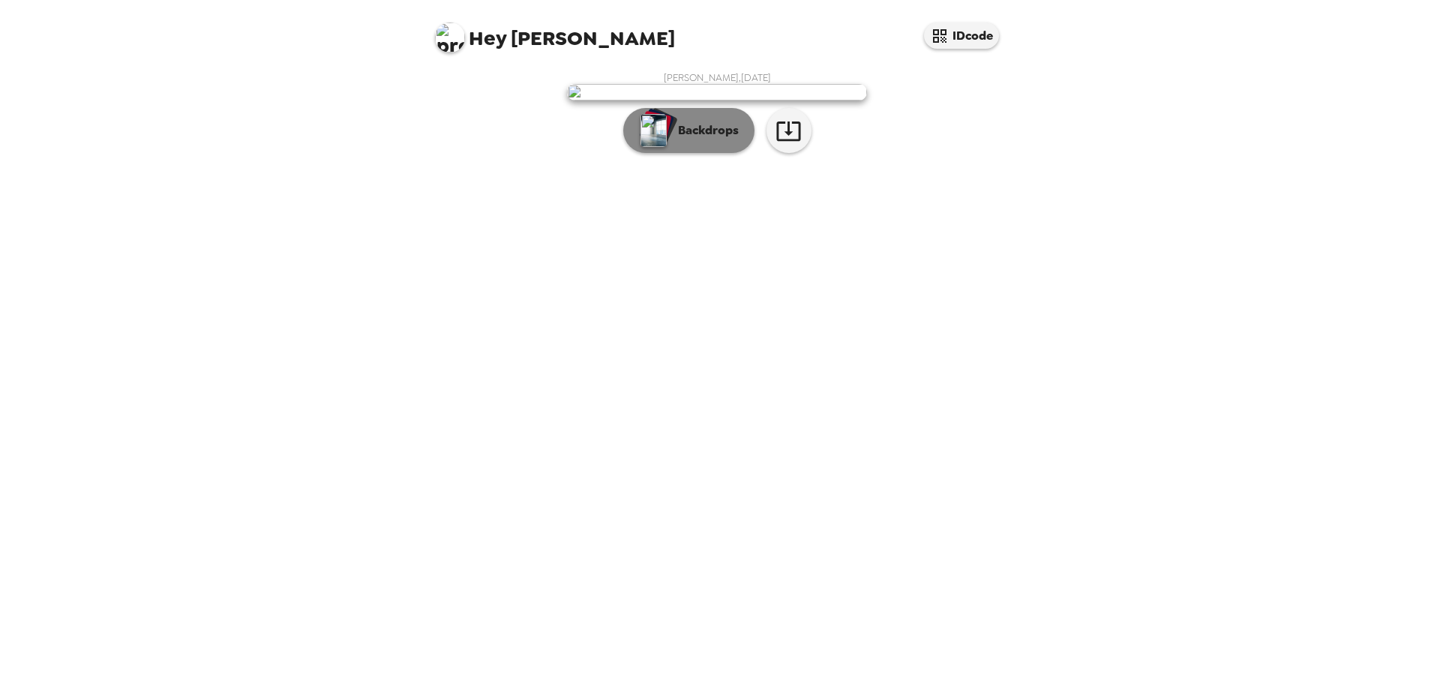
click at [678, 139] on p "Backdrops" at bounding box center [704, 130] width 68 height 18
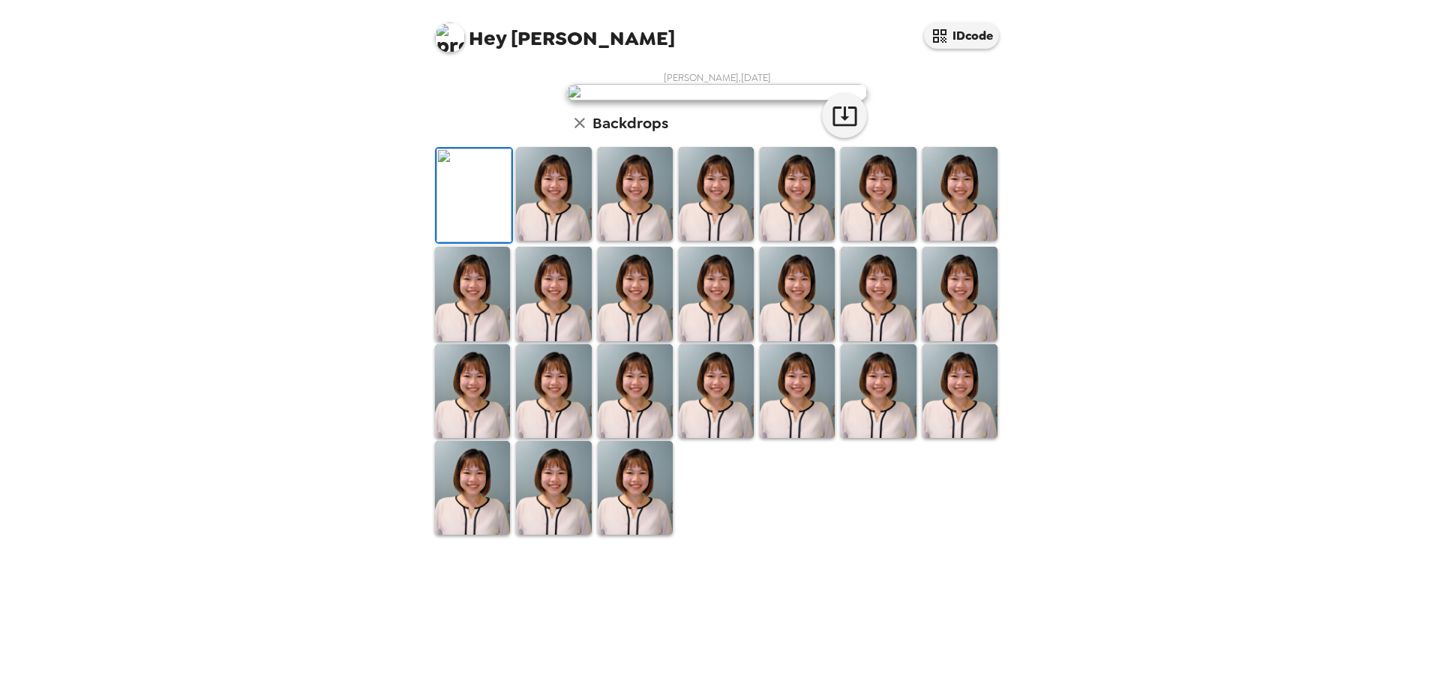
scroll to position [217, 0]
click at [703, 241] on img at bounding box center [716, 194] width 75 height 94
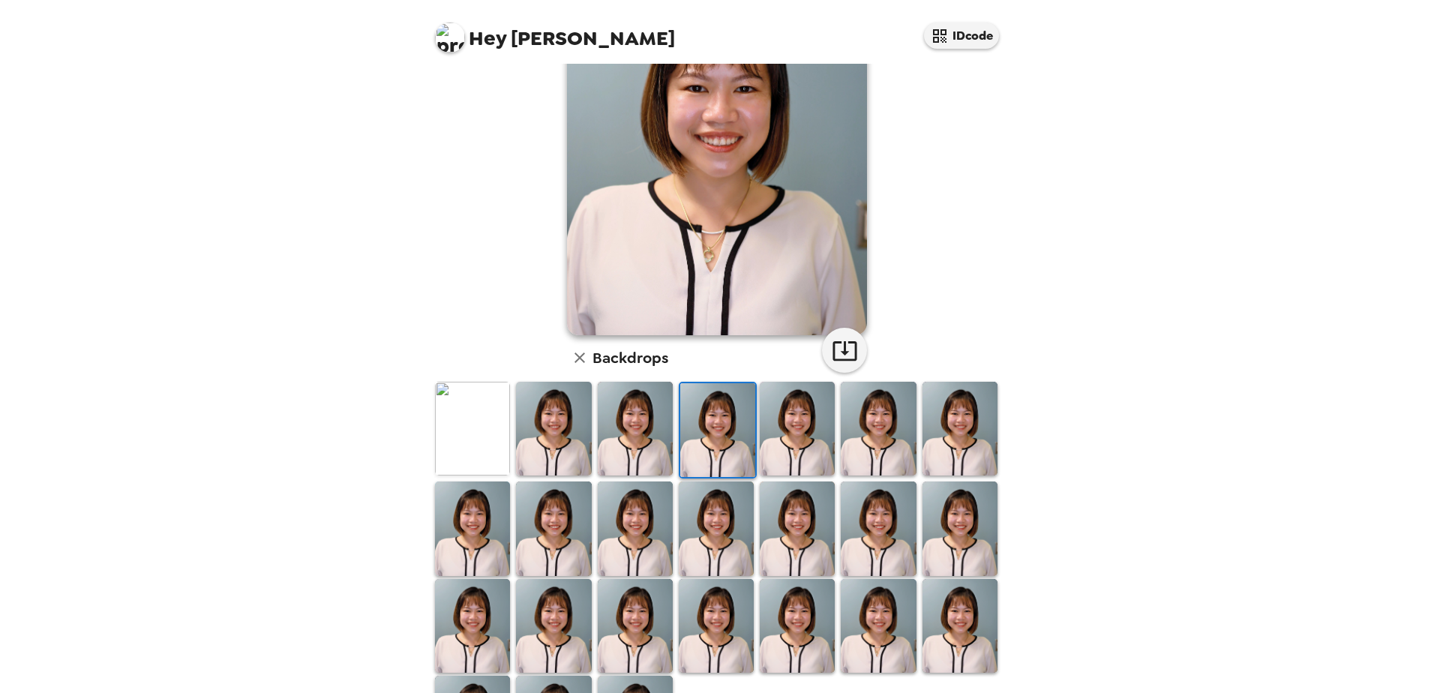
scroll to position [0, 0]
